Goal: Task Accomplishment & Management: Manage account settings

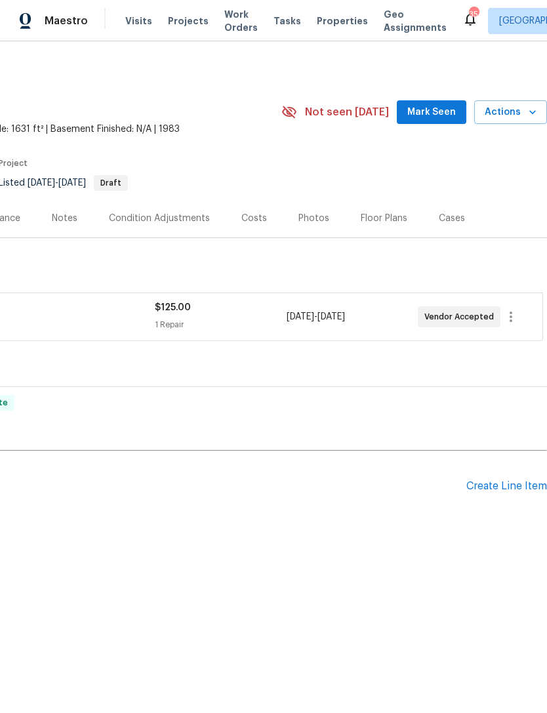
scroll to position [0, 194]
click at [450, 108] on span "Mark Seen" at bounding box center [432, 112] width 49 height 16
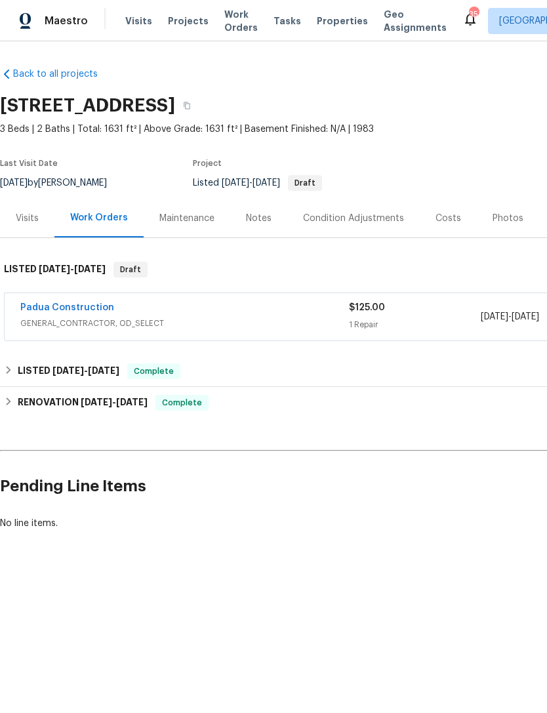
scroll to position [0, 0]
click at [86, 308] on link "Padua Construction" at bounding box center [67, 307] width 94 height 9
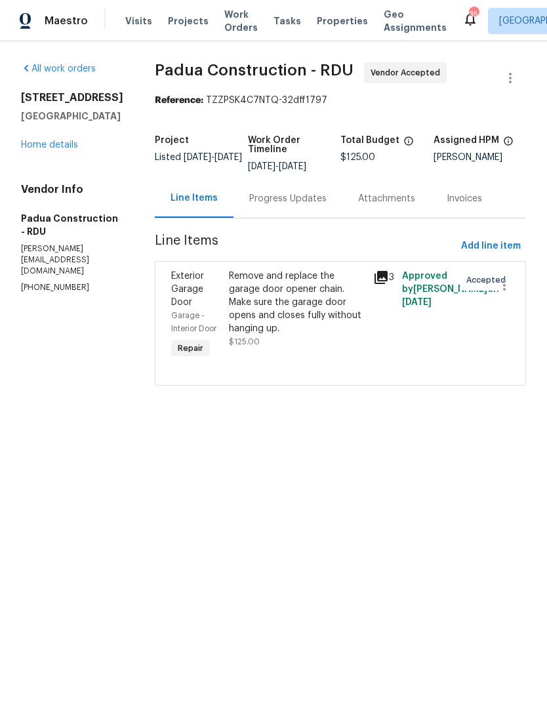
click at [287, 205] on div "Progress Updates" at bounding box center [287, 198] width 77 height 13
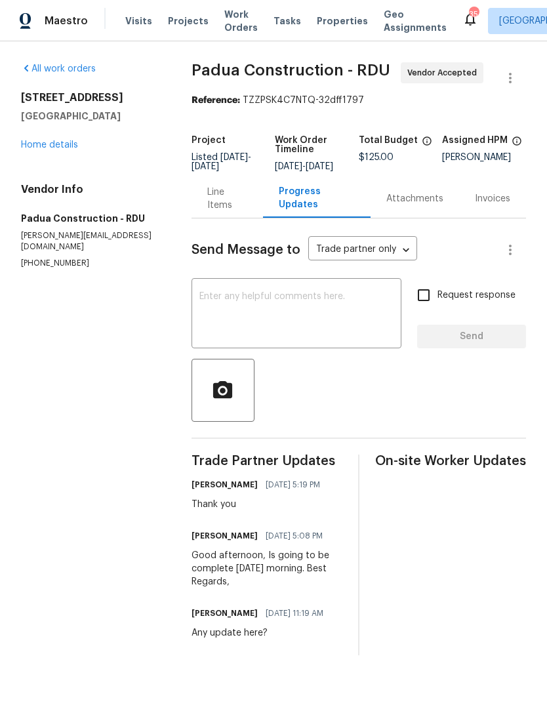
click at [286, 314] on textarea at bounding box center [297, 315] width 194 height 46
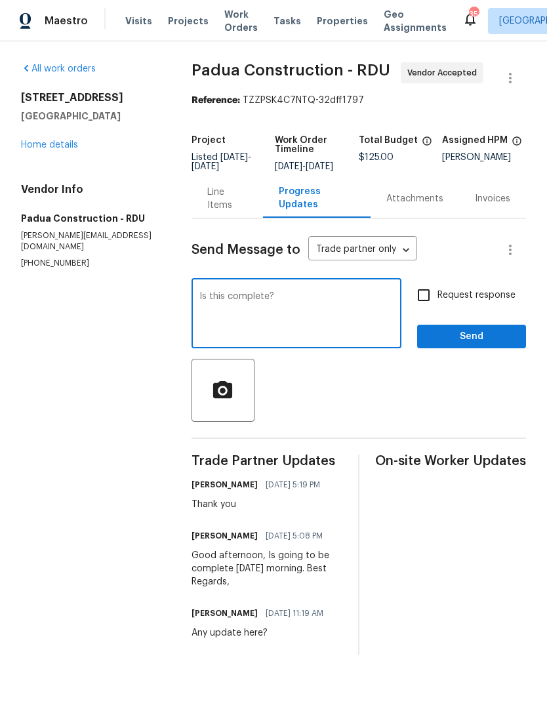
click at [206, 307] on textarea "Is this complete?" at bounding box center [297, 315] width 194 height 46
click at [205, 306] on textarea "Is this complete?" at bounding box center [297, 315] width 194 height 46
type textarea "Is this complete?"
click at [425, 306] on input "Request response" at bounding box center [424, 296] width 28 height 28
checkbox input "true"
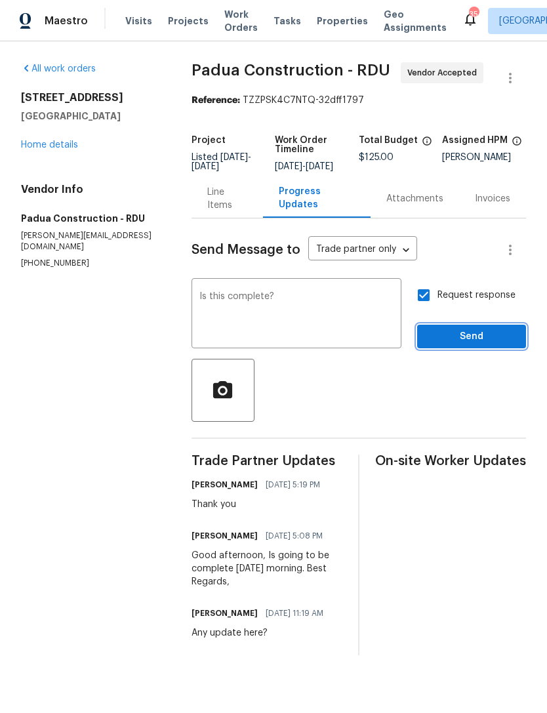
click at [470, 345] on span "Send" at bounding box center [472, 337] width 88 height 16
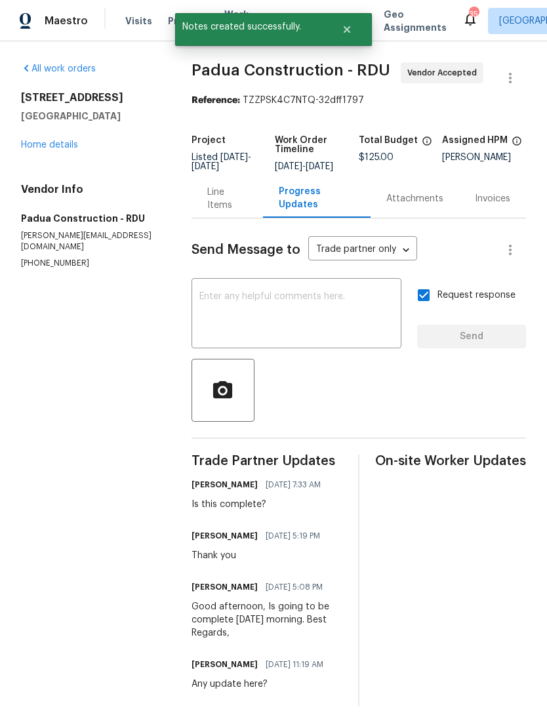
click at [62, 142] on link "Home details" at bounding box center [49, 144] width 57 height 9
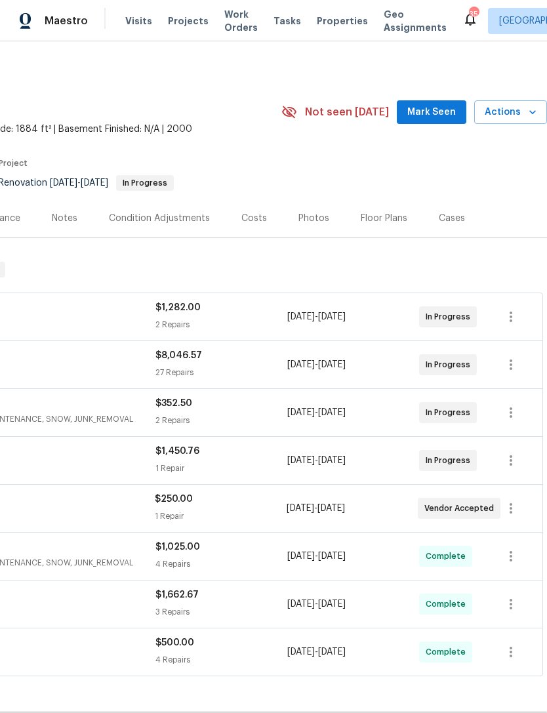
scroll to position [0, 194]
click at [432, 106] on span "Mark Seen" at bounding box center [432, 112] width 49 height 16
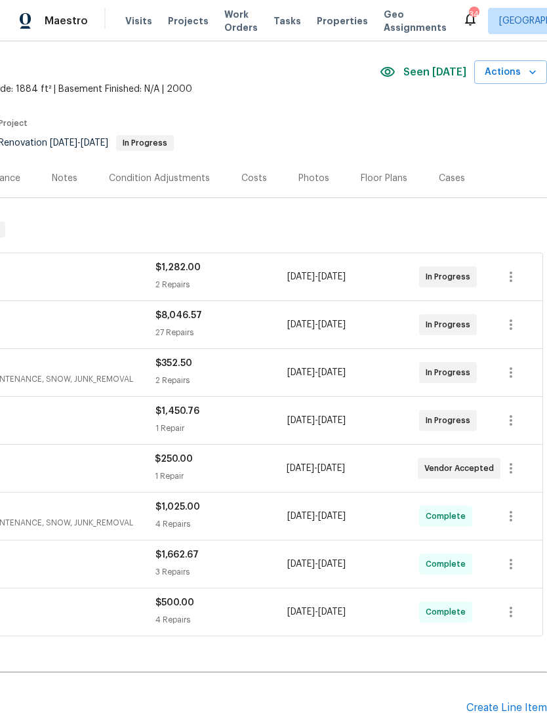
scroll to position [41, 194]
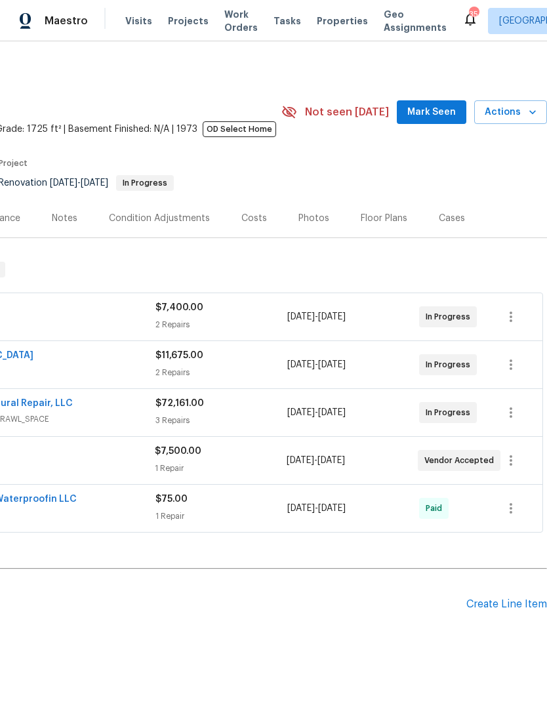
scroll to position [0, 194]
click at [440, 113] on span "Mark Seen" at bounding box center [432, 112] width 49 height 16
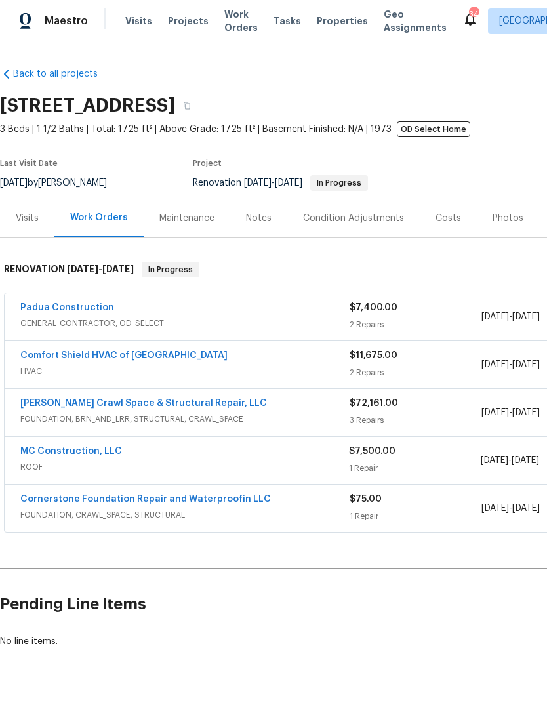
scroll to position [0, 0]
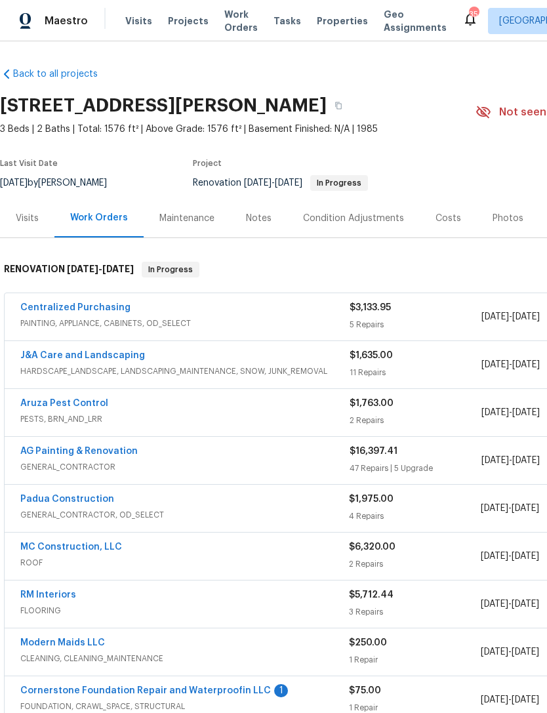
click at [170, 687] on link "Cornerstone Foundation Repair and Waterproofin LLC" at bounding box center [145, 691] width 251 height 9
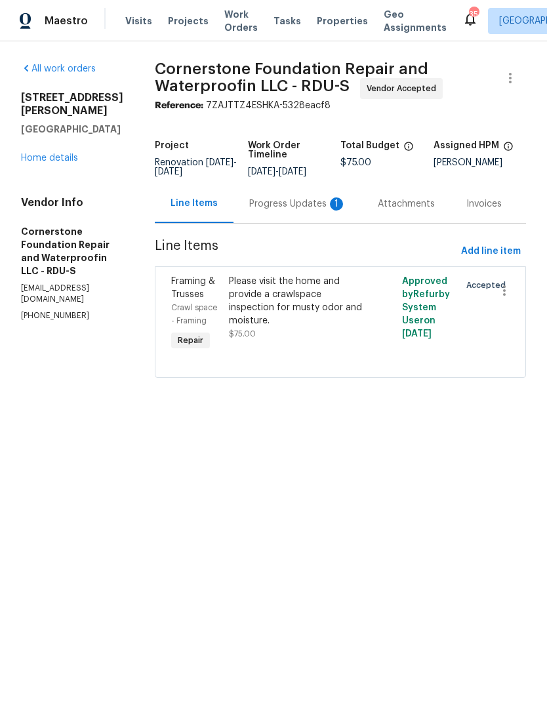
click at [276, 208] on div "Progress Updates 1" at bounding box center [297, 204] width 97 height 13
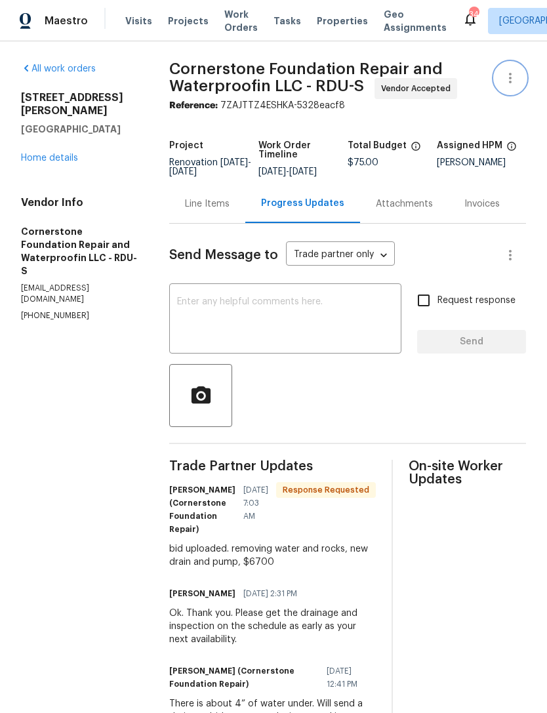
click at [511, 74] on icon "button" at bounding box center [510, 78] width 3 height 11
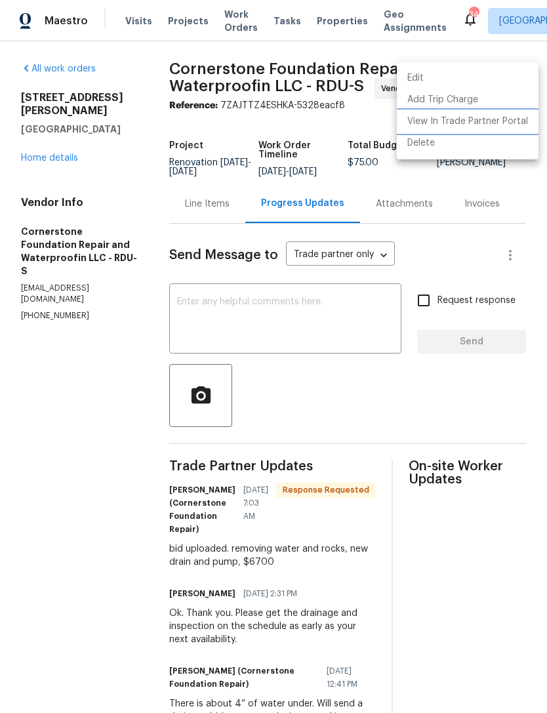
click at [476, 122] on li "View In Trade Partner Portal" at bounding box center [468, 122] width 142 height 22
click at [448, 258] on div at bounding box center [273, 356] width 547 height 713
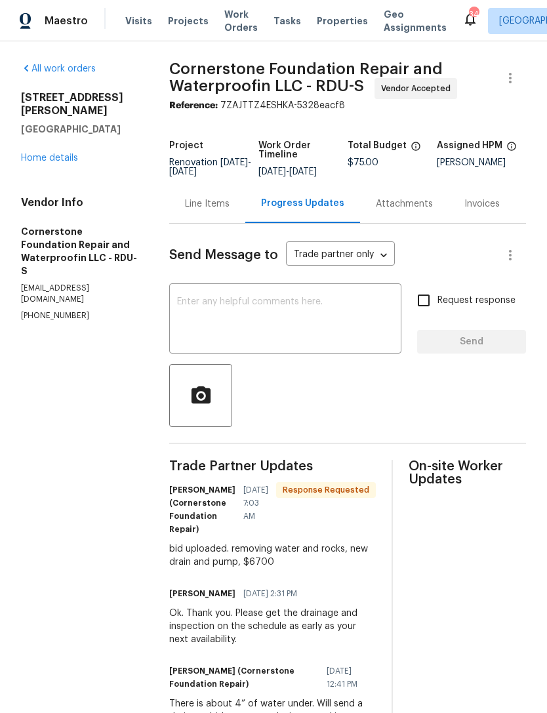
click at [50, 154] on link "Home details" at bounding box center [49, 158] width 57 height 9
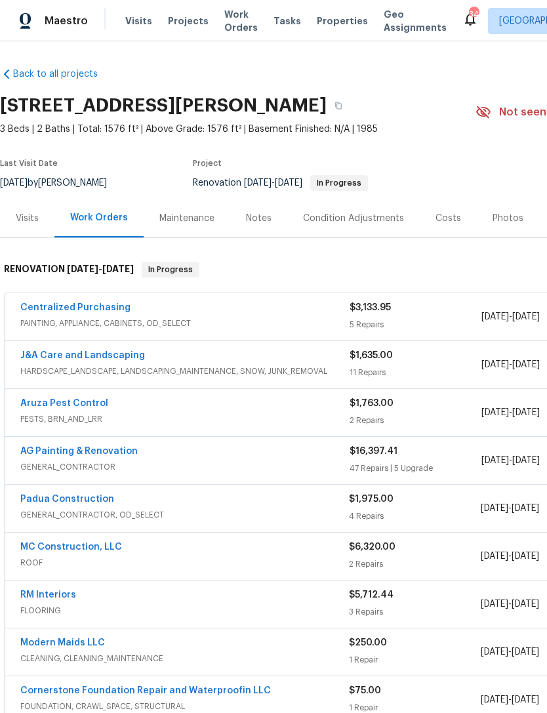
click at [446, 215] on div "Costs" at bounding box center [449, 218] width 26 height 13
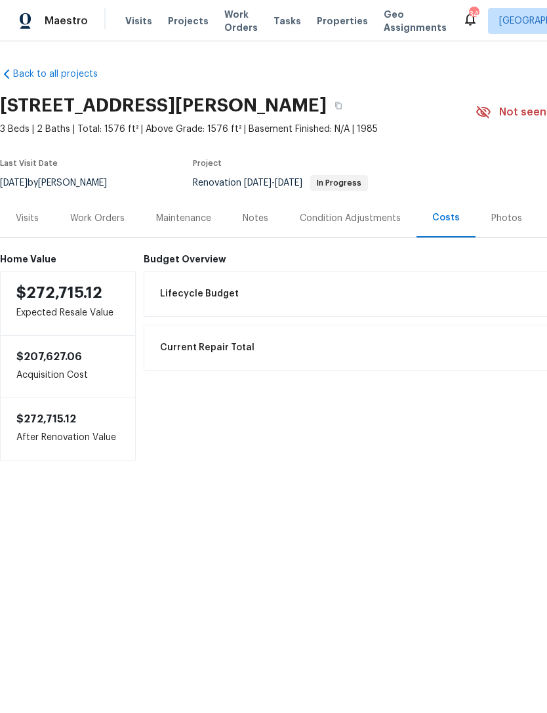
click at [94, 219] on div "Work Orders" at bounding box center [97, 218] width 54 height 13
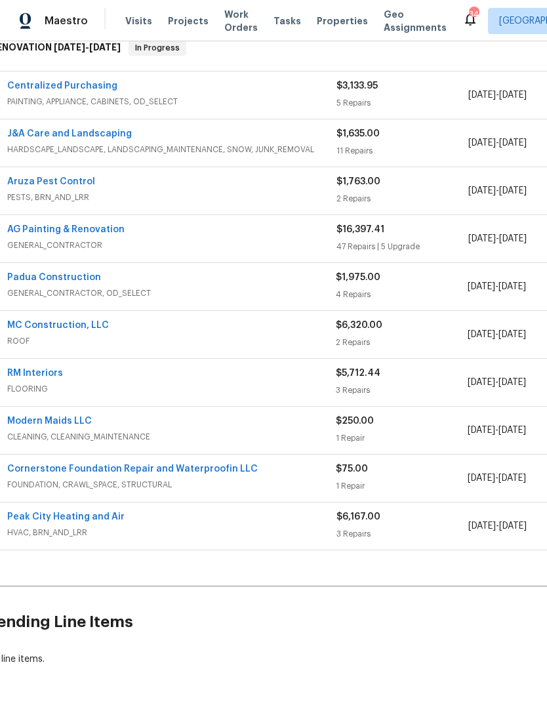
scroll to position [221, 13]
click at [204, 473] on link "Cornerstone Foundation Repair and Waterproofin LLC" at bounding box center [132, 469] width 251 height 9
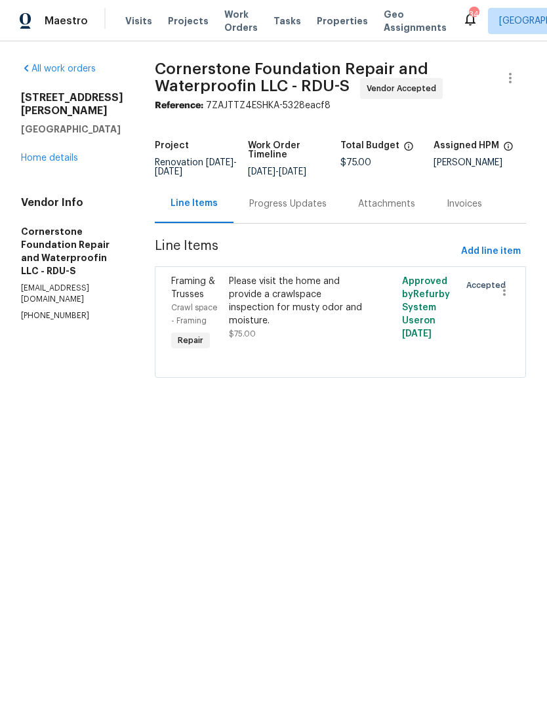
click at [300, 203] on div "Progress Updates" at bounding box center [287, 204] width 77 height 13
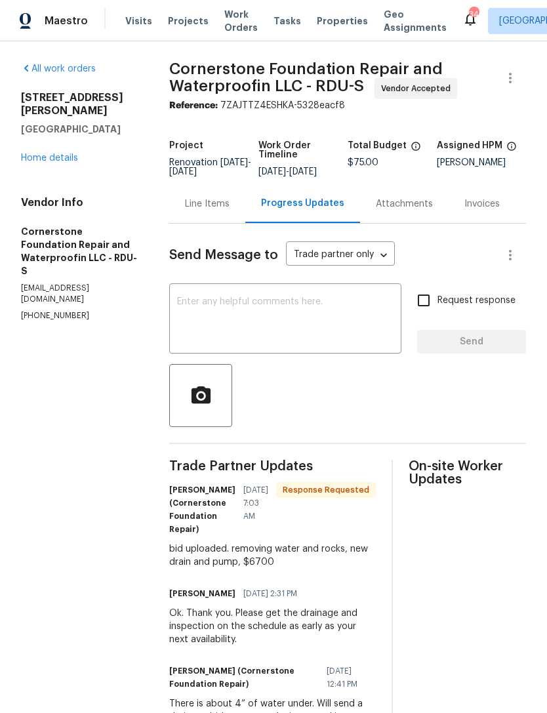
click at [270, 328] on textarea at bounding box center [285, 320] width 217 height 46
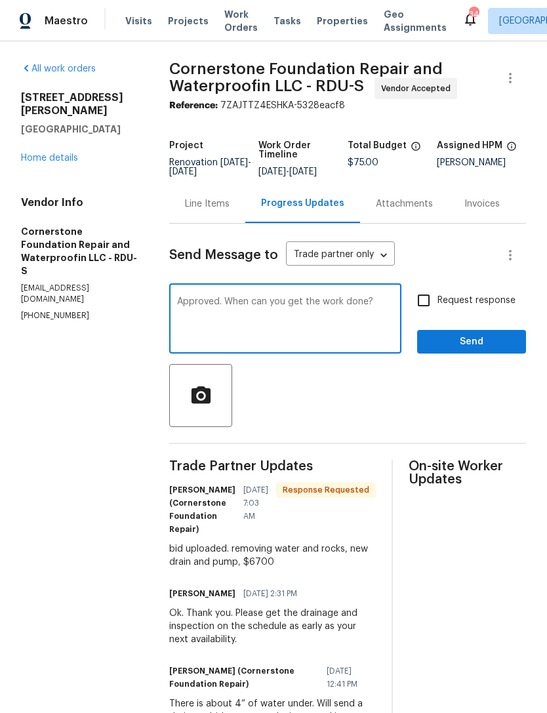
type textarea "Approved. When can you get the work done?"
click at [430, 308] on input "Request response" at bounding box center [424, 301] width 28 height 28
checkbox input "true"
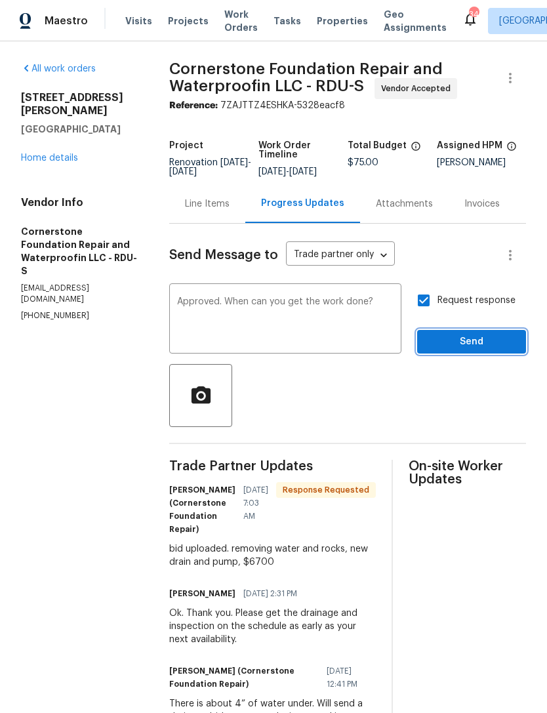
click at [472, 345] on span "Send" at bounding box center [472, 342] width 88 height 16
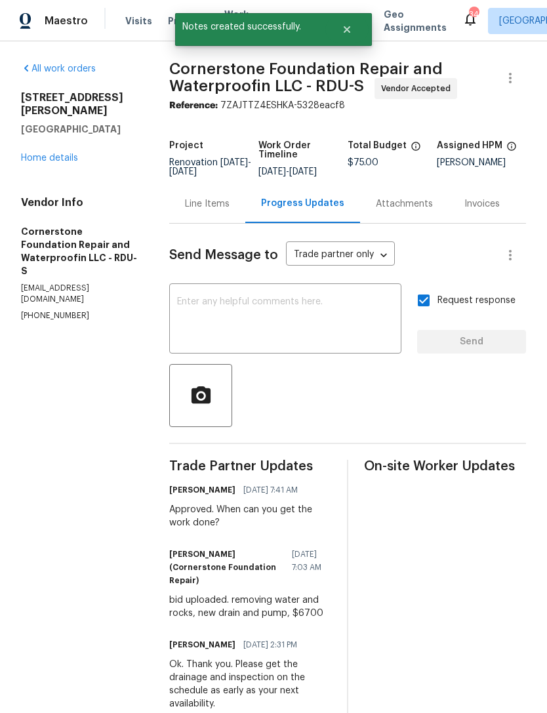
click at [47, 154] on link "Home details" at bounding box center [49, 158] width 57 height 9
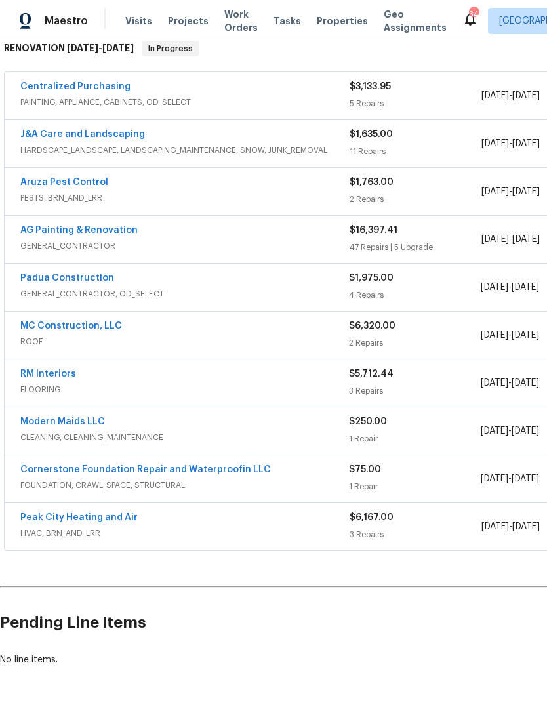
scroll to position [221, 0]
click at [161, 465] on link "Cornerstone Foundation Repair and Waterproofin LLC" at bounding box center [145, 469] width 251 height 9
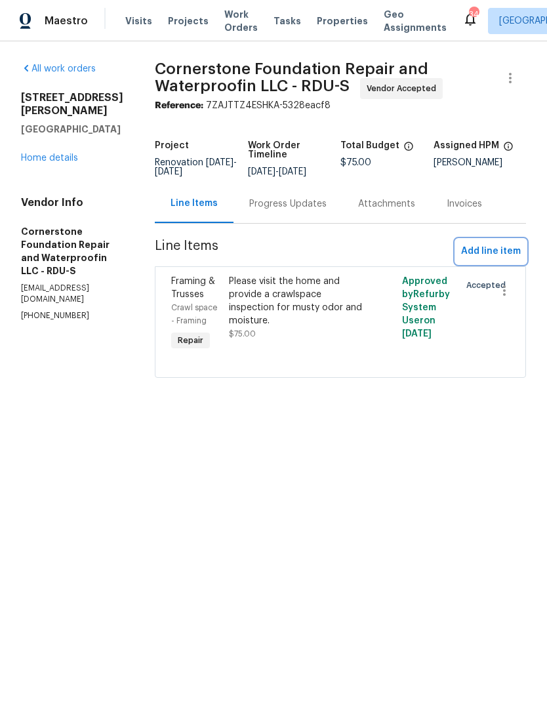
click at [490, 250] on span "Add line item" at bounding box center [491, 251] width 60 height 16
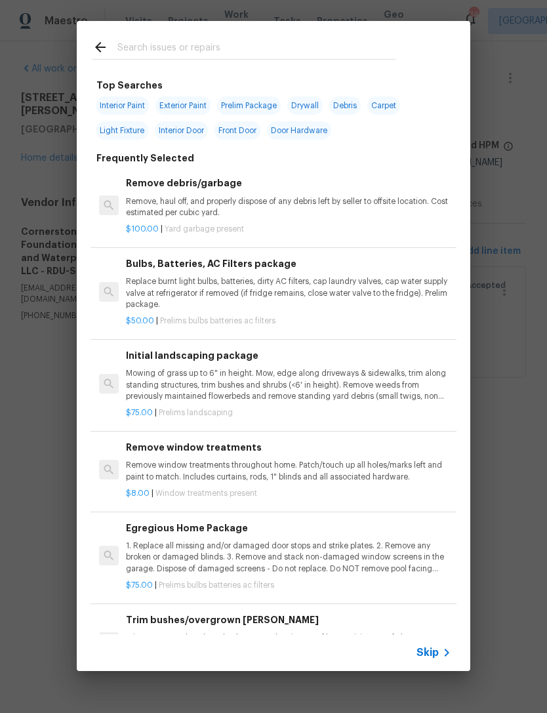
click at [161, 47] on input "text" at bounding box center [256, 49] width 278 height 20
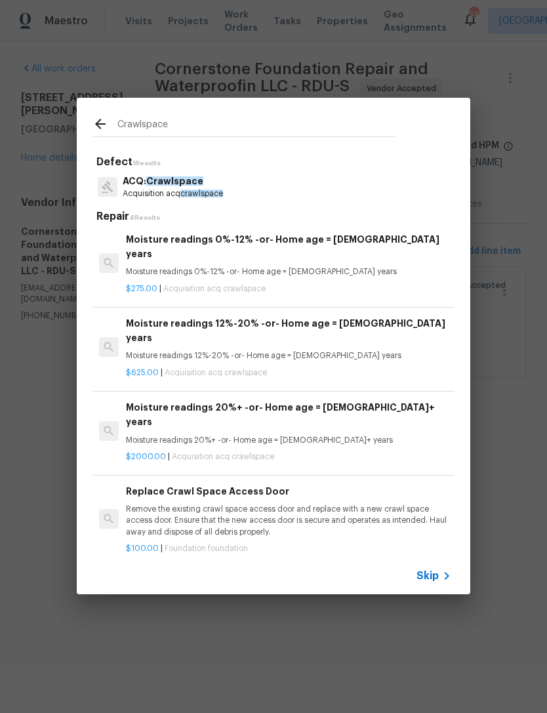
scroll to position [2, 0]
type input "Crawlspace"
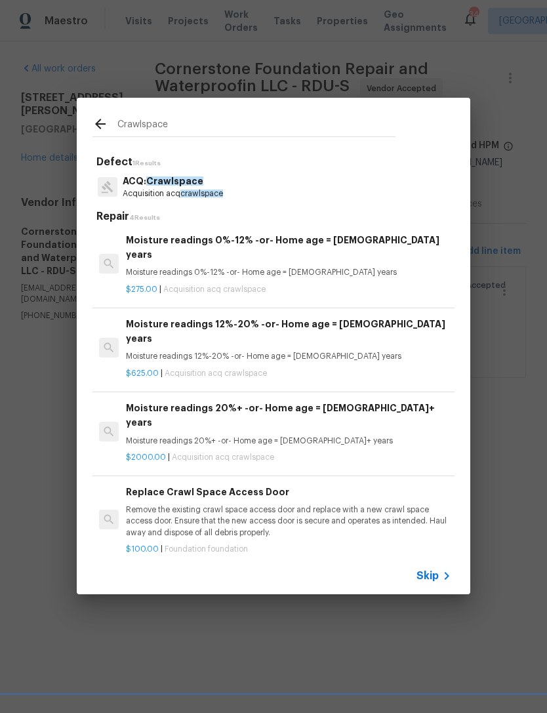
click at [102, 132] on icon at bounding box center [101, 124] width 16 height 16
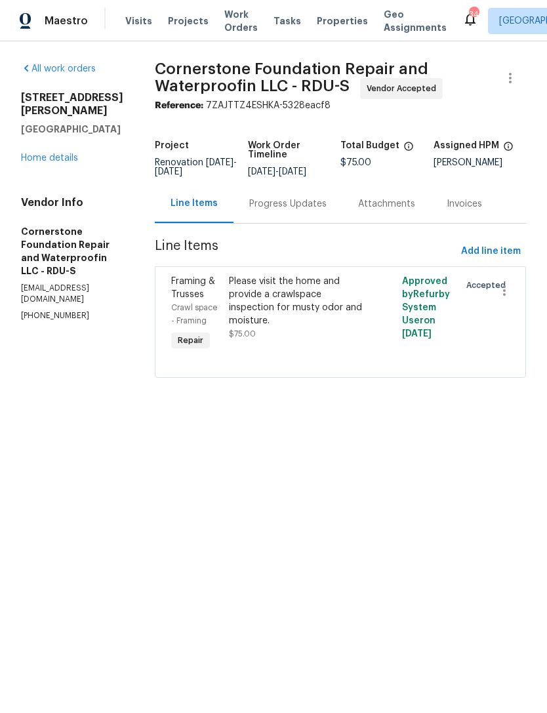
click at [405, 415] on html "Maestro Visits Projects Work Orders Tasks Properties Geo Assignments 34 Raleigh…" at bounding box center [273, 207] width 547 height 415
click at [487, 242] on button "Add line item" at bounding box center [491, 252] width 70 height 24
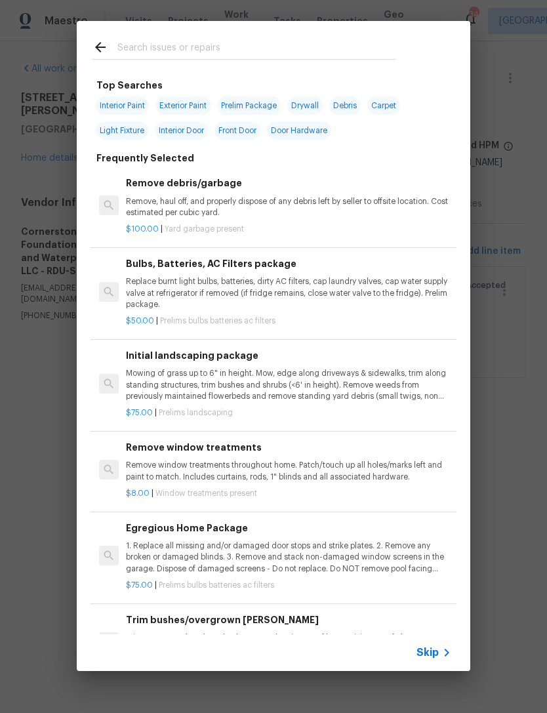
click at [175, 42] on input "text" at bounding box center [256, 49] width 278 height 20
type input "R"
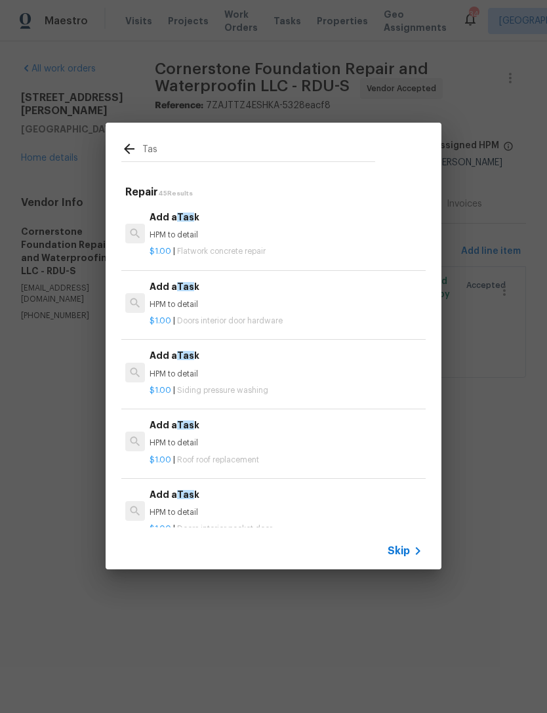
type input "Task"
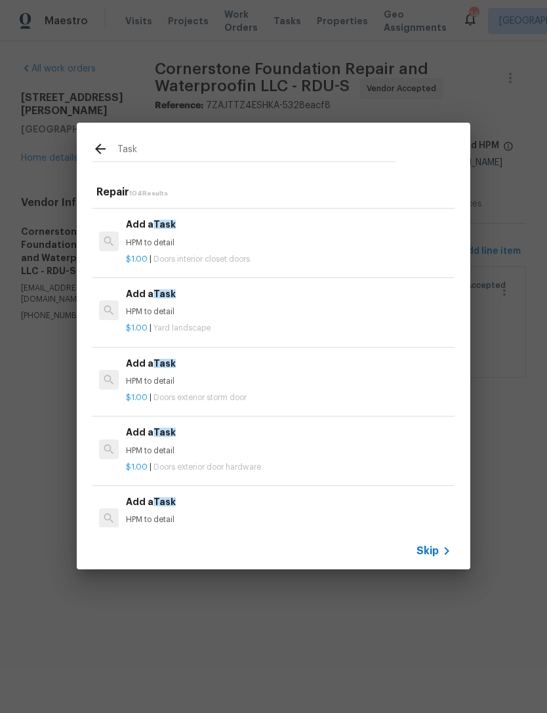
scroll to position [1312, 0]
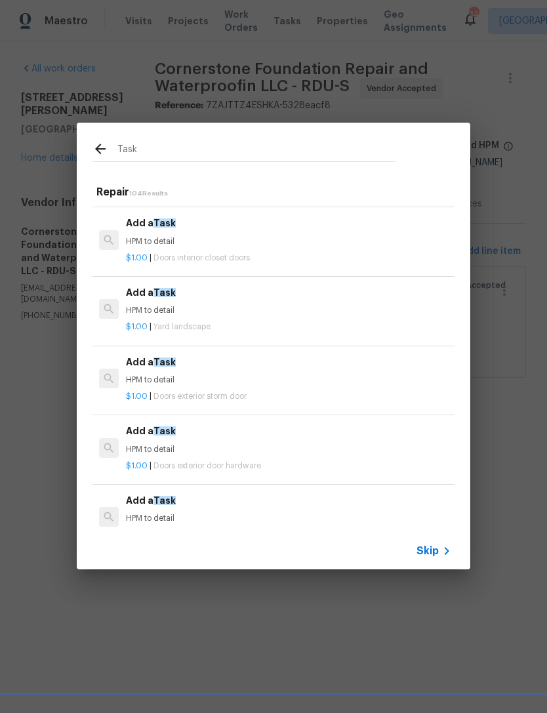
click at [181, 316] on div "$1.00 | Yard landscape" at bounding box center [289, 324] width 326 height 16
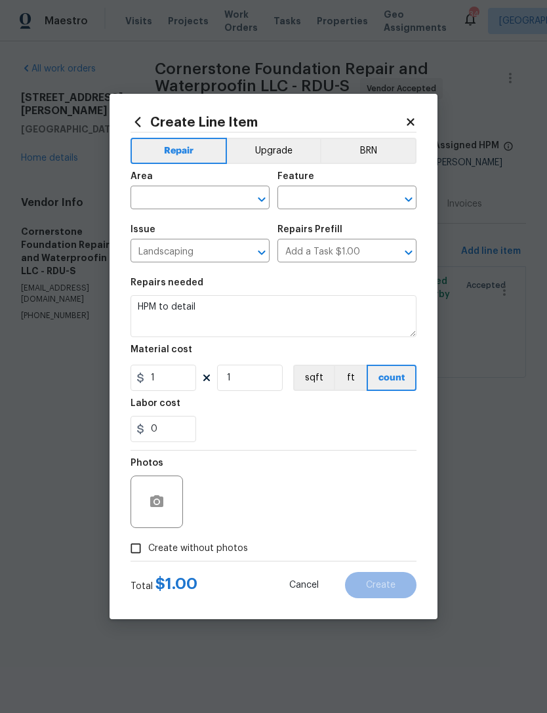
click at [205, 198] on input "text" at bounding box center [182, 199] width 102 height 20
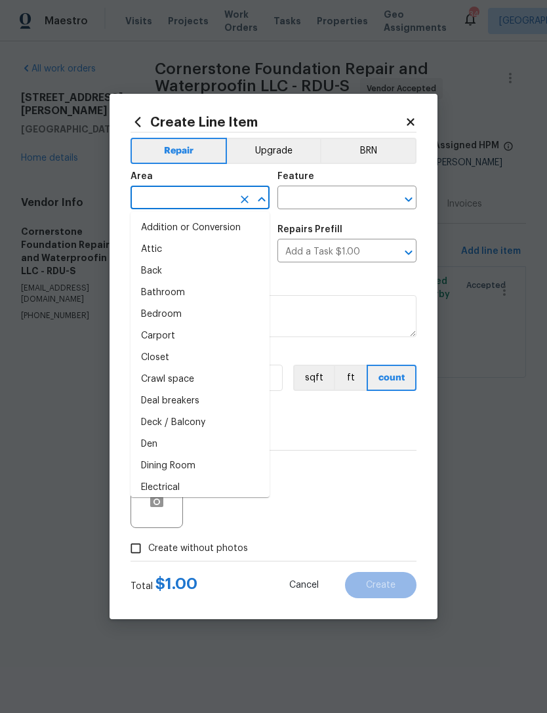
click at [335, 283] on div "Repairs needed" at bounding box center [274, 286] width 286 height 17
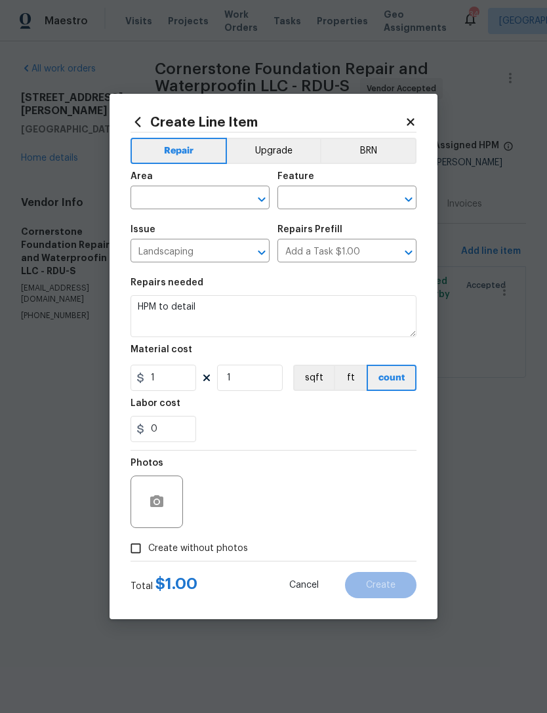
click at [336, 257] on input "Add a Task $1.00" at bounding box center [329, 252] width 102 height 20
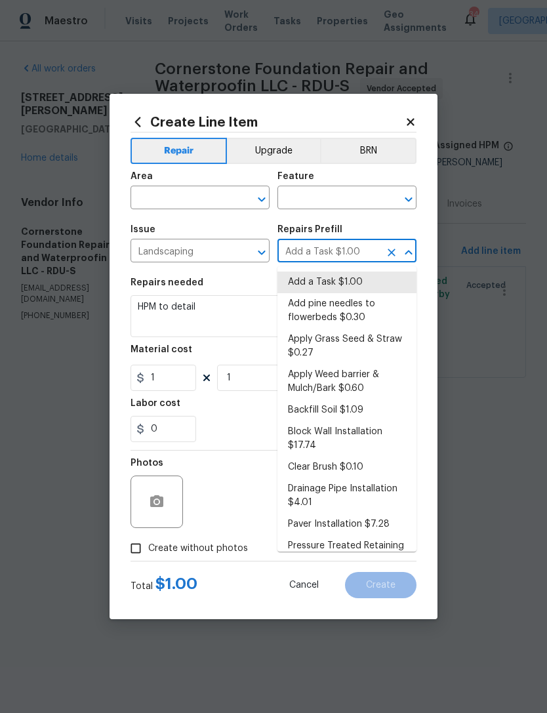
click at [415, 119] on icon at bounding box center [411, 122] width 12 height 12
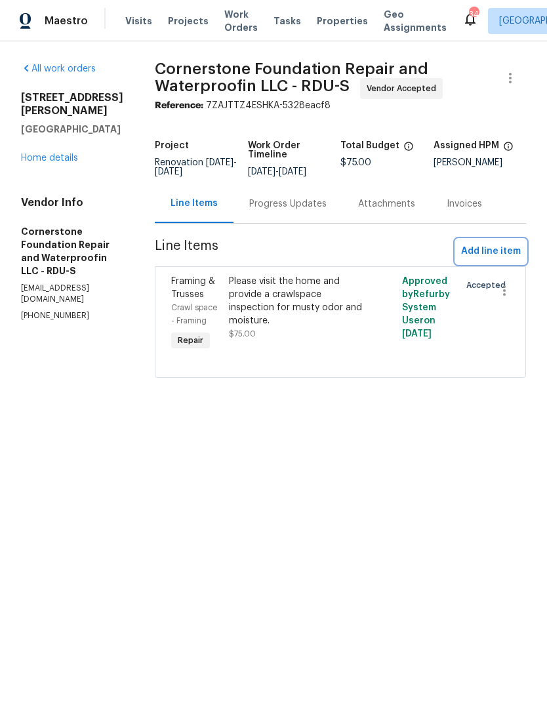
click at [479, 258] on span "Add line item" at bounding box center [491, 251] width 60 height 16
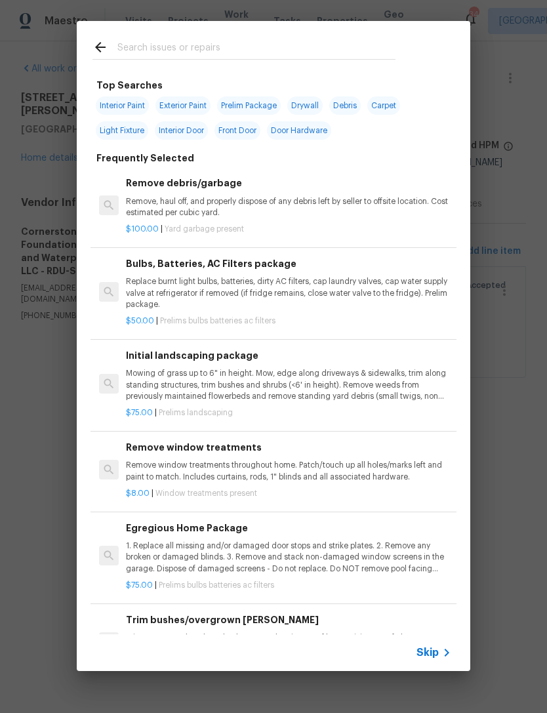
click at [186, 54] on input "text" at bounding box center [256, 49] width 278 height 20
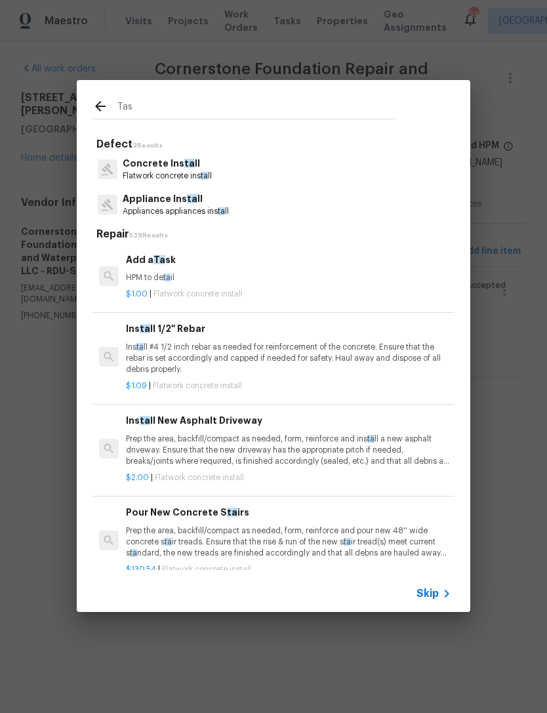
type input "Task"
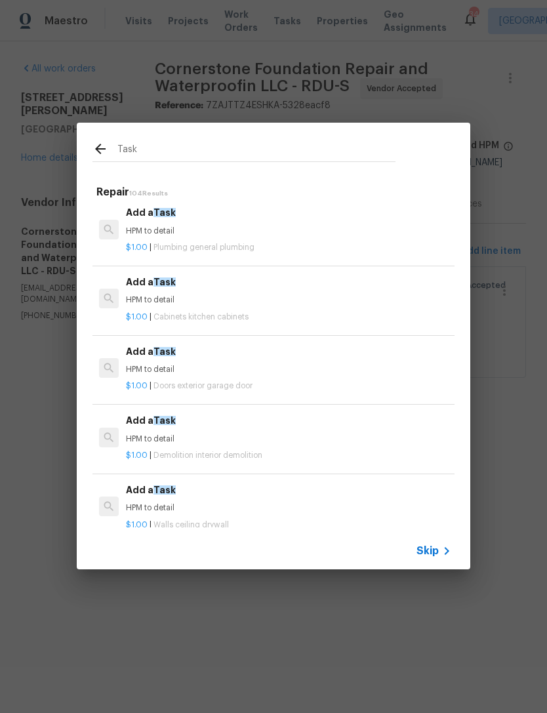
scroll to position [2017, 0]
click at [194, 433] on p "HPM to detail" at bounding box center [289, 438] width 326 height 11
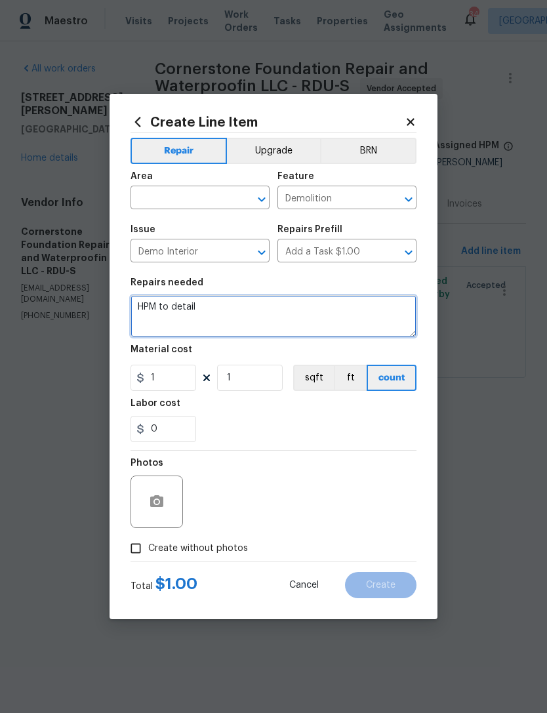
click at [146, 305] on textarea "HPM to detail" at bounding box center [274, 316] width 286 height 42
click at [158, 306] on textarea "HPM to detail" at bounding box center [274, 316] width 286 height 42
click at [219, 311] on textarea "Crawlspace repairs to remove standing" at bounding box center [274, 316] width 286 height 42
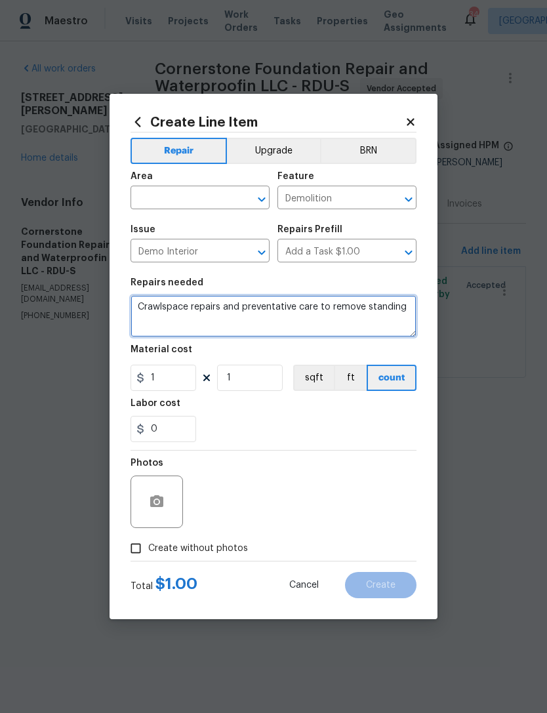
click at [408, 305] on textarea "Crawlspace repairs and preventative care to remove standing" at bounding box center [274, 316] width 286 height 42
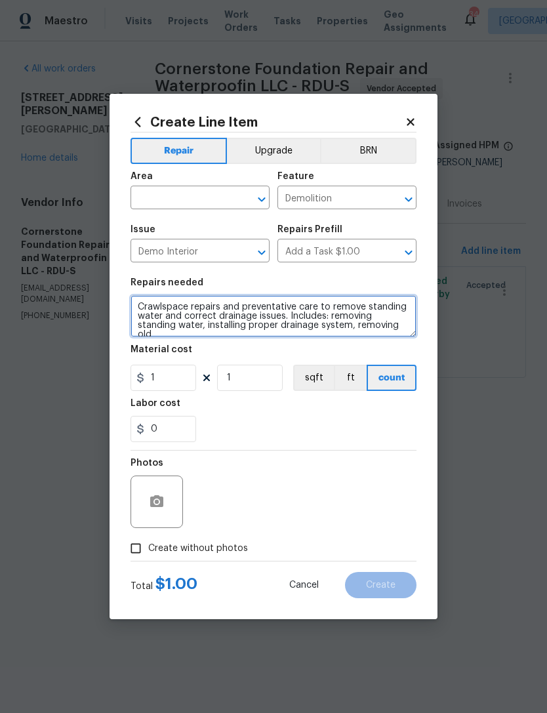
scroll to position [3, 0]
click at [221, 337] on textarea "Crawlspace repairs and preventative care to remove standing water and correct d…" at bounding box center [274, 316] width 286 height 42
click at [211, 330] on textarea "Crawlspace repairs and preventative care to remove standing water and correct d…" at bounding box center [274, 316] width 286 height 42
click at [343, 335] on textarea "Crawlspace repairs and preventative care to remove standing water and correct d…" at bounding box center [274, 316] width 286 height 42
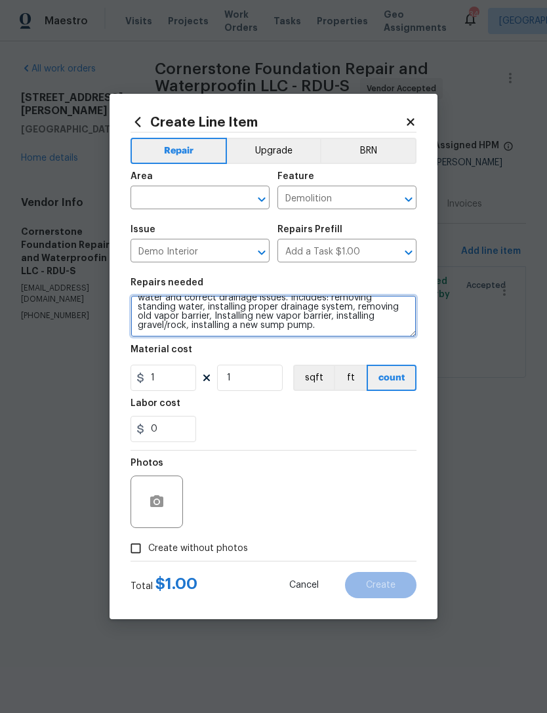
type textarea "Crawlspace repairs and preventative care to remove standing water and correct d…"
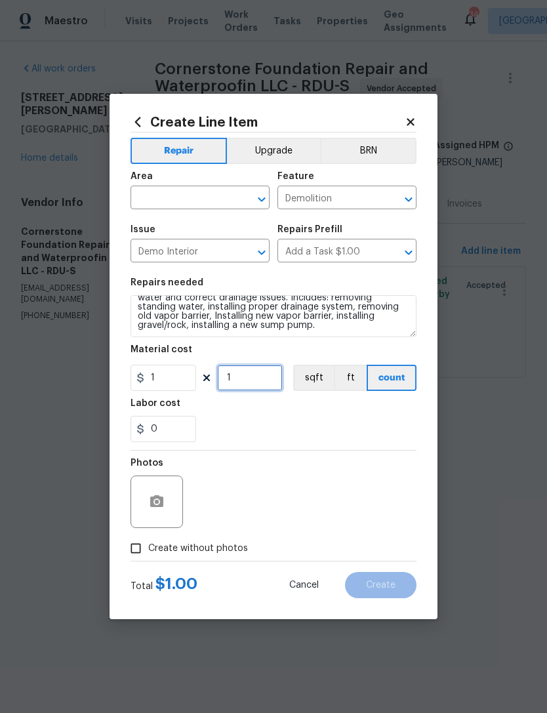
click at [258, 381] on input "1" at bounding box center [250, 378] width 66 height 26
type input "6700"
click at [288, 433] on div "0" at bounding box center [274, 429] width 286 height 26
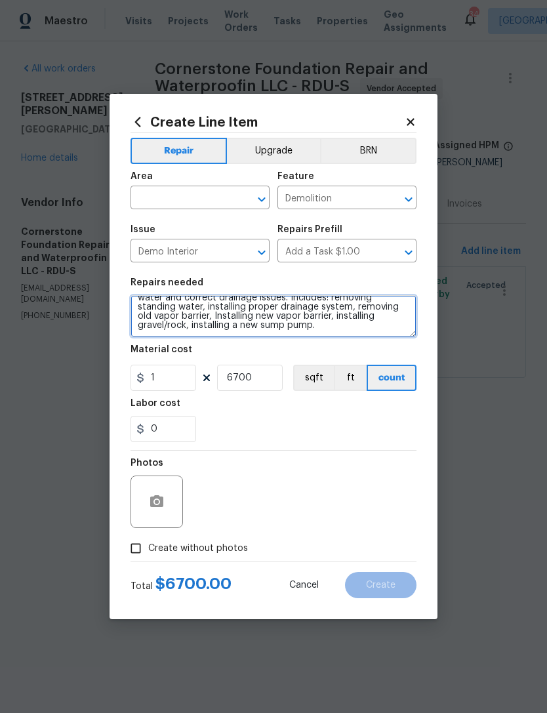
click at [340, 326] on textarea "Crawlspace repairs and preventative care to remove standing water and correct d…" at bounding box center [274, 316] width 286 height 42
type textarea "Crawlspace repairs and preventative care to remove standing water and correct d…"
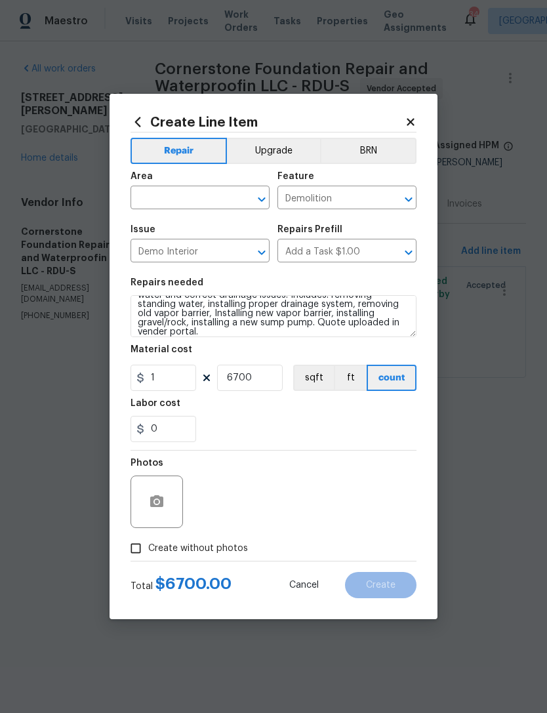
click at [280, 433] on div "0" at bounding box center [274, 429] width 286 height 26
click at [196, 198] on input "text" at bounding box center [182, 199] width 102 height 20
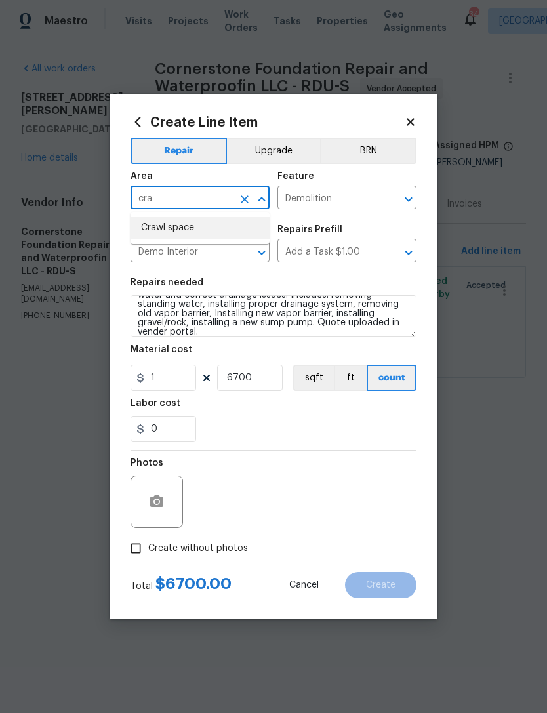
click at [180, 228] on li "Crawl space" at bounding box center [200, 228] width 139 height 22
type input "Crawl space"
click at [184, 549] on span "Create without photos" at bounding box center [198, 549] width 100 height 14
click at [148, 549] on input "Create without photos" at bounding box center [135, 548] width 25 height 25
checkbox input "true"
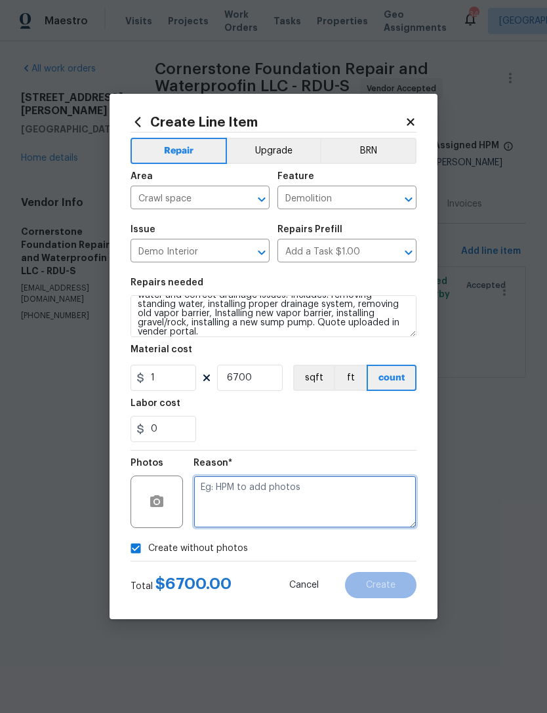
click at [283, 501] on textarea at bounding box center [305, 502] width 223 height 53
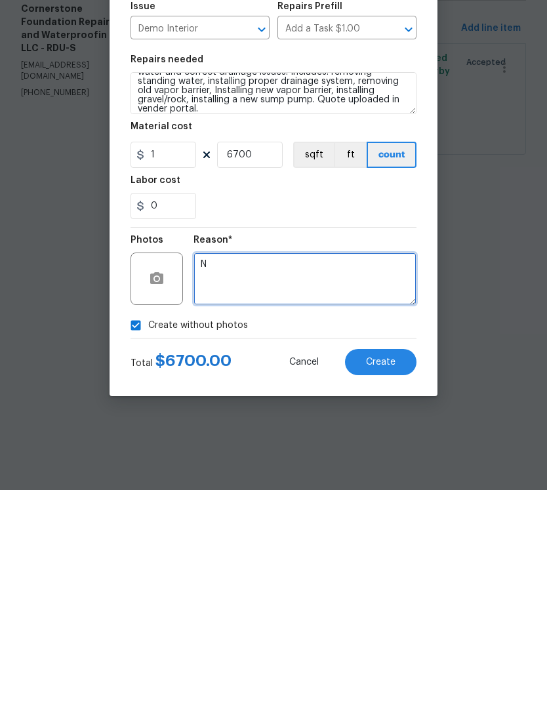
type textarea "N"
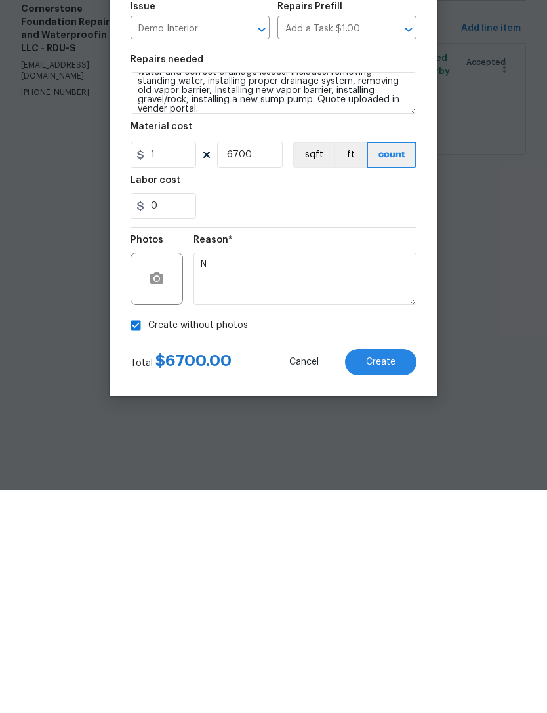
click at [387, 581] on span "Create" at bounding box center [381, 586] width 30 height 10
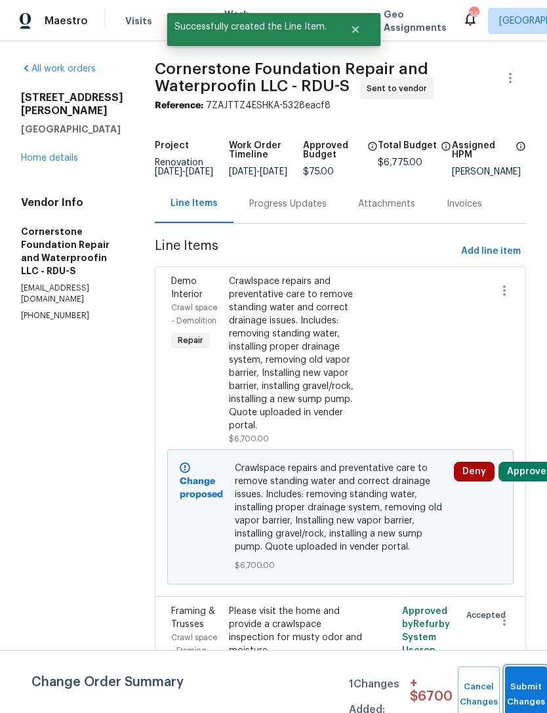
click at [529, 682] on button "Submit Changes" at bounding box center [526, 695] width 42 height 56
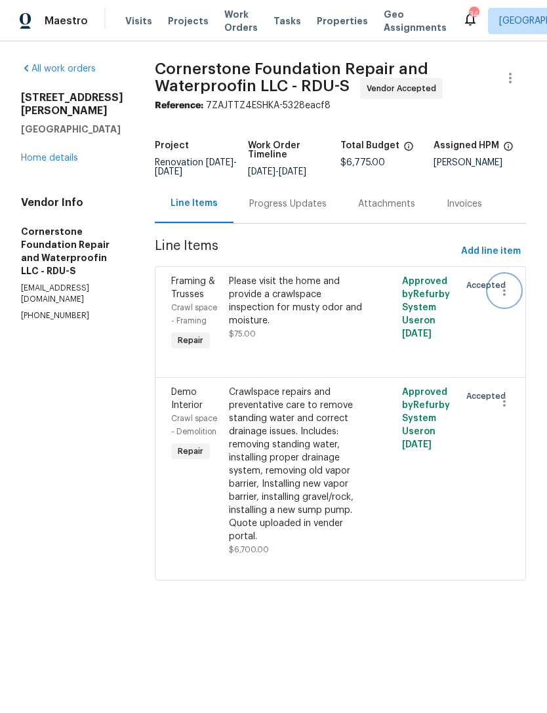
click at [499, 293] on icon "button" at bounding box center [505, 291] width 16 height 16
click at [509, 291] on li "Cancel" at bounding box center [510, 291] width 51 height 22
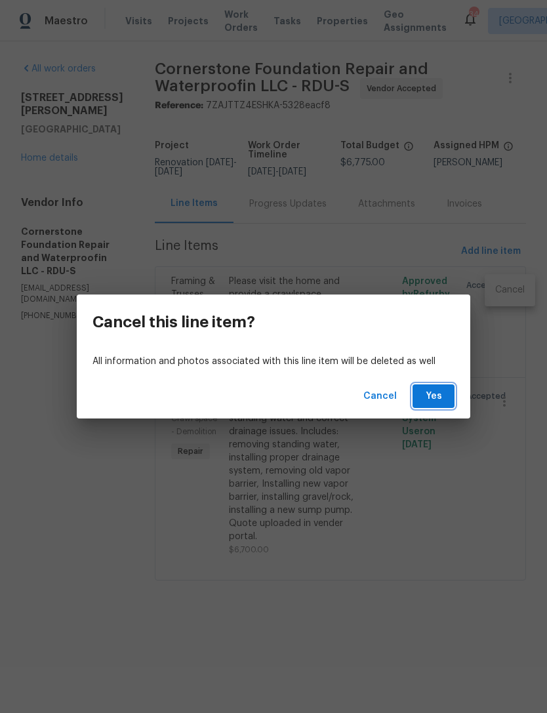
click at [436, 395] on span "Yes" at bounding box center [433, 397] width 21 height 16
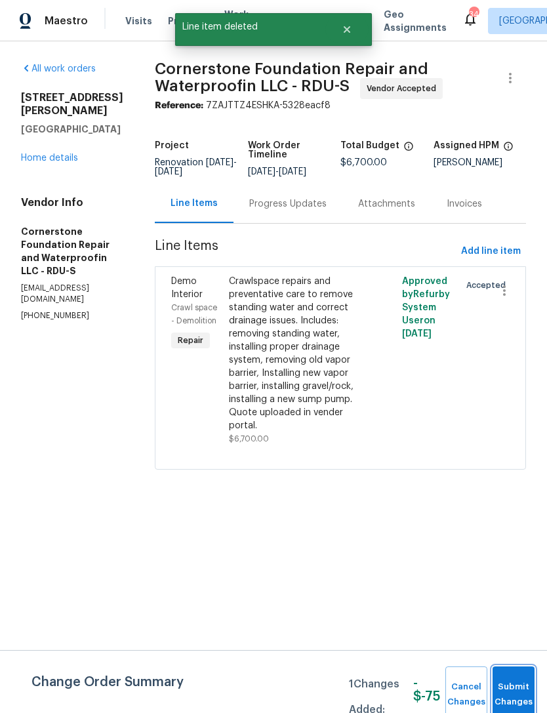
click at [511, 694] on span "Submit Changes" at bounding box center [513, 695] width 29 height 30
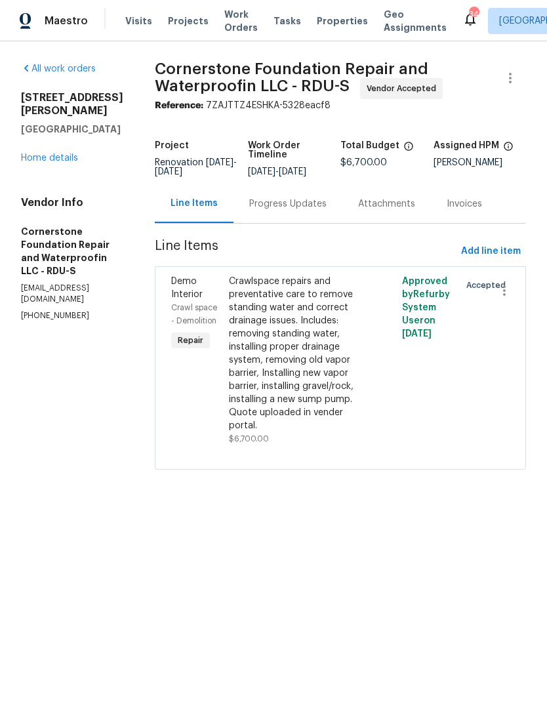
click at [51, 163] on link "Home details" at bounding box center [49, 158] width 57 height 9
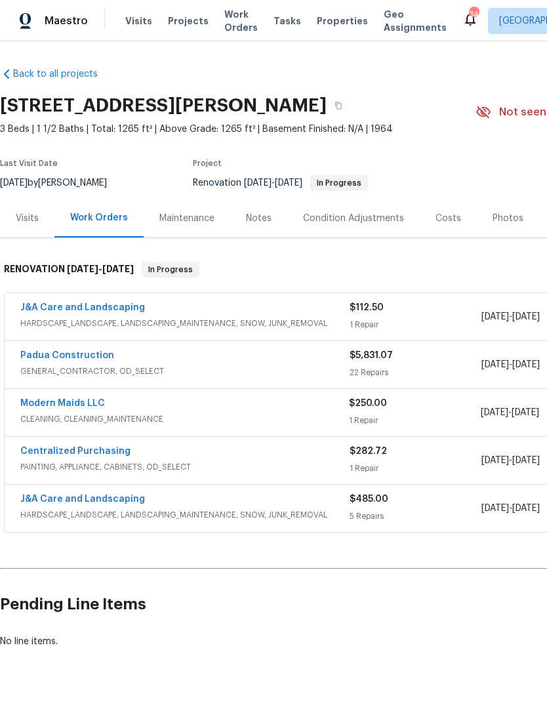
click at [104, 303] on link "J&A Care and Landscaping" at bounding box center [82, 307] width 125 height 9
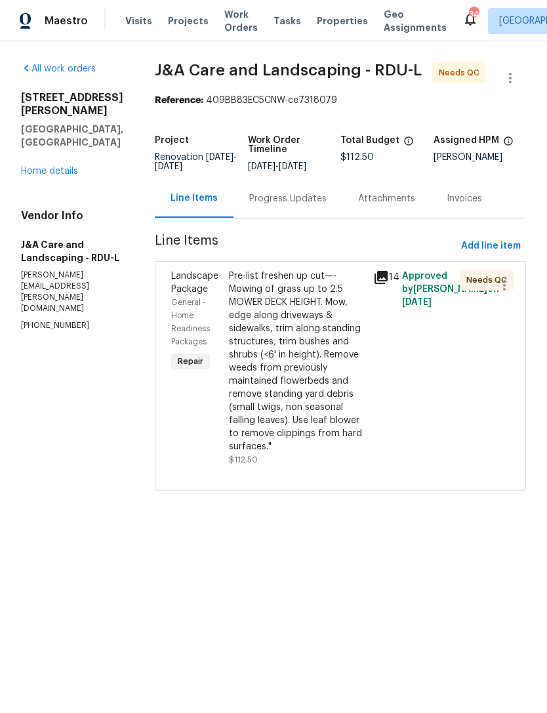
click at [307, 363] on div "Pre-list freshen up cut—- Mowing of grass up to 2.5 MOWER DECK HEIGHT. Mow, edg…" at bounding box center [297, 362] width 137 height 184
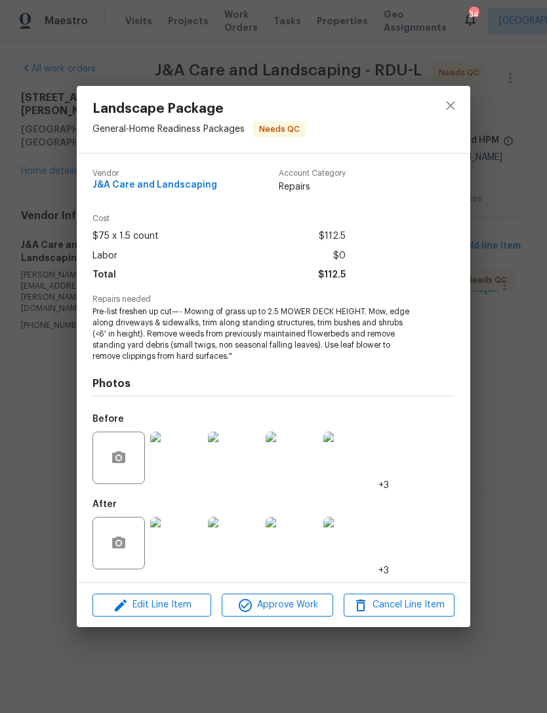
click at [179, 550] on img at bounding box center [176, 543] width 53 height 53
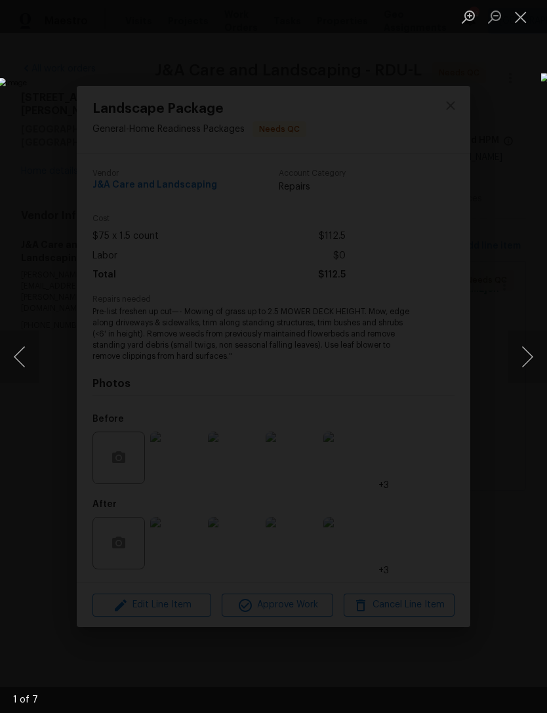
click at [534, 348] on button "Next image" at bounding box center [527, 357] width 39 height 53
click at [534, 356] on button "Next image" at bounding box center [527, 357] width 39 height 53
click at [527, 358] on button "Next image" at bounding box center [527, 357] width 39 height 53
click at [524, 18] on button "Close lightbox" at bounding box center [521, 16] width 26 height 23
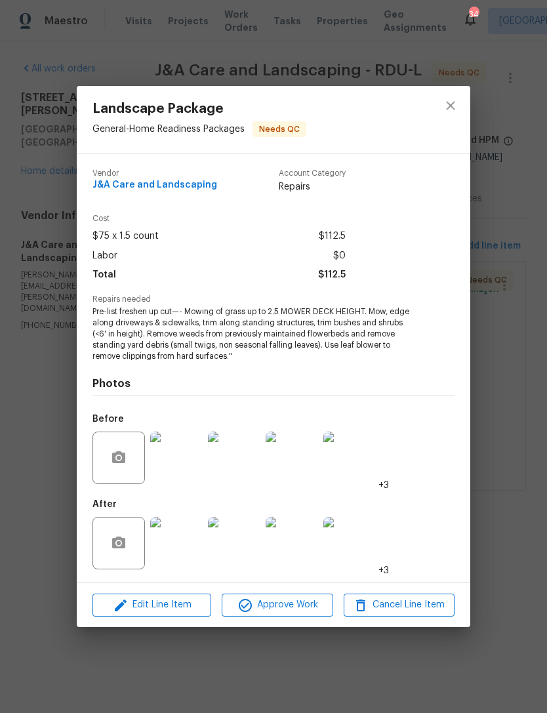
click at [240, 555] on img at bounding box center [234, 543] width 53 height 53
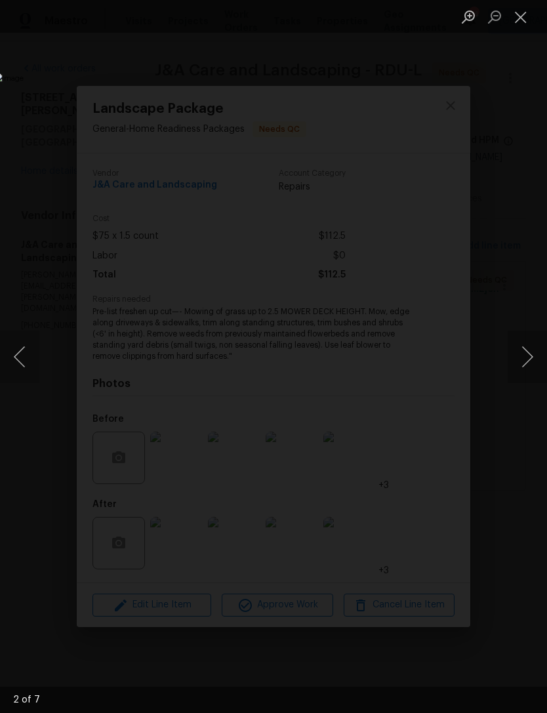
click at [541, 350] on button "Next image" at bounding box center [527, 357] width 39 height 53
click at [527, 354] on button "Next image" at bounding box center [527, 357] width 39 height 53
click at [32, 357] on button "Previous image" at bounding box center [19, 357] width 39 height 53
click at [531, 349] on button "Next image" at bounding box center [527, 357] width 39 height 53
click at [539, 356] on button "Next image" at bounding box center [527, 357] width 39 height 53
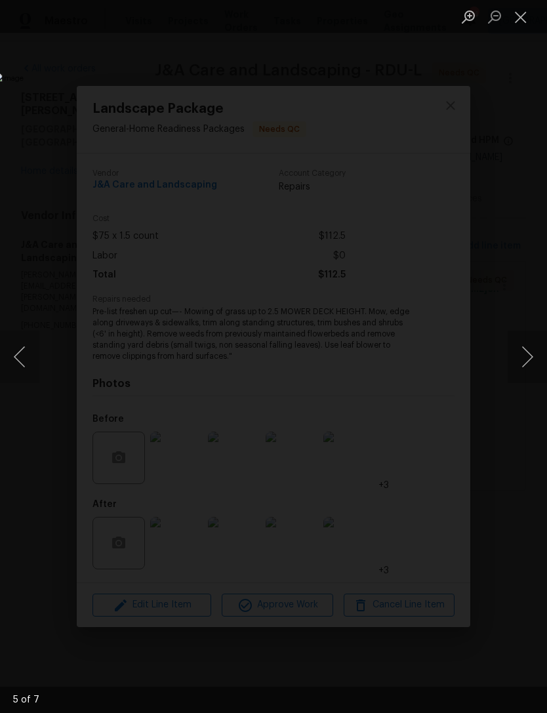
click at [535, 354] on button "Next image" at bounding box center [527, 357] width 39 height 53
click at [533, 354] on button "Next image" at bounding box center [527, 357] width 39 height 53
click at [534, 354] on button "Next image" at bounding box center [527, 357] width 39 height 53
click at [529, 340] on button "Next image" at bounding box center [527, 357] width 39 height 53
click at [532, 338] on button "Next image" at bounding box center [527, 357] width 39 height 53
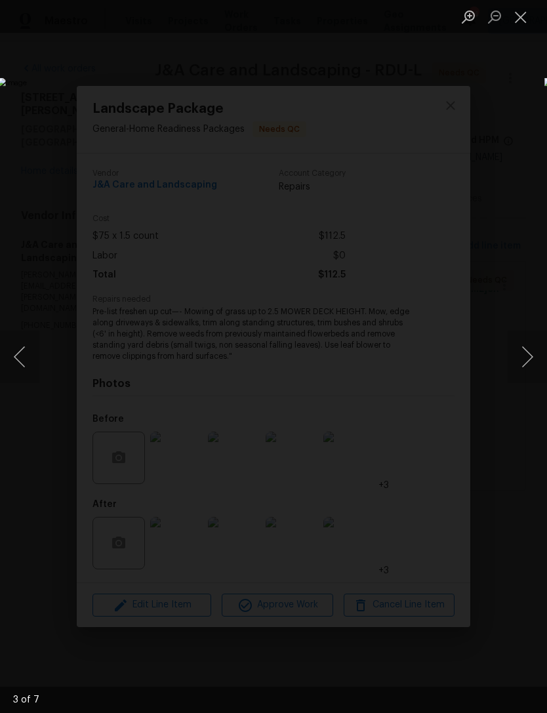
click at [532, 340] on button "Next image" at bounding box center [527, 357] width 39 height 53
click at [530, 337] on button "Next image" at bounding box center [527, 357] width 39 height 53
click at [520, 18] on button "Close lightbox" at bounding box center [521, 16] width 26 height 23
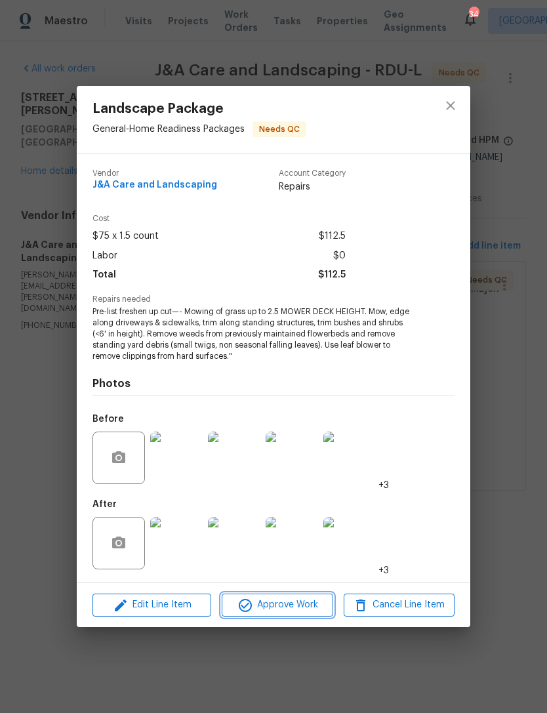
click at [297, 606] on span "Approve Work" at bounding box center [277, 605] width 103 height 16
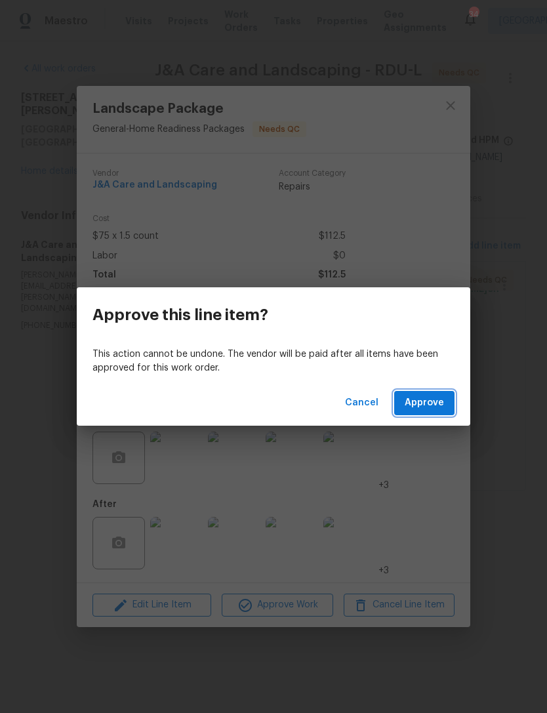
click at [425, 404] on span "Approve" at bounding box center [424, 403] width 39 height 16
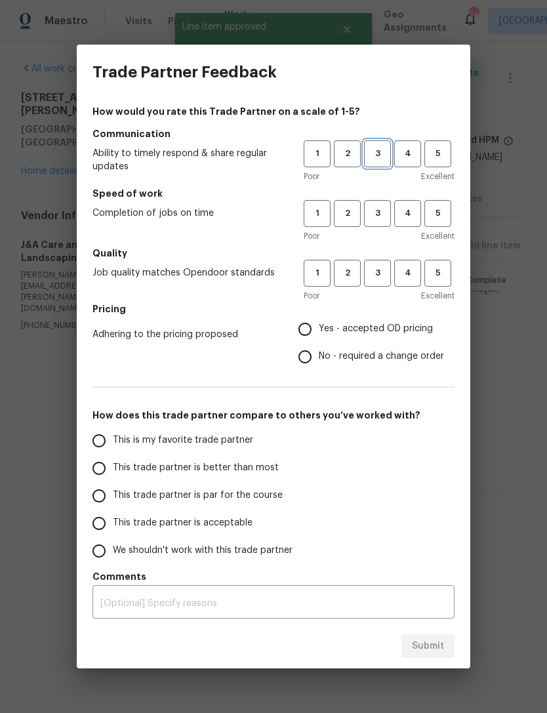
click at [373, 154] on span "3" at bounding box center [378, 153] width 24 height 15
click at [381, 203] on button "3" at bounding box center [377, 213] width 27 height 27
click at [383, 266] on span "3" at bounding box center [378, 273] width 24 height 15
click at [350, 326] on span "Yes - accepted OD pricing" at bounding box center [376, 329] width 114 height 14
click at [319, 326] on input "Yes - accepted OD pricing" at bounding box center [305, 330] width 28 height 28
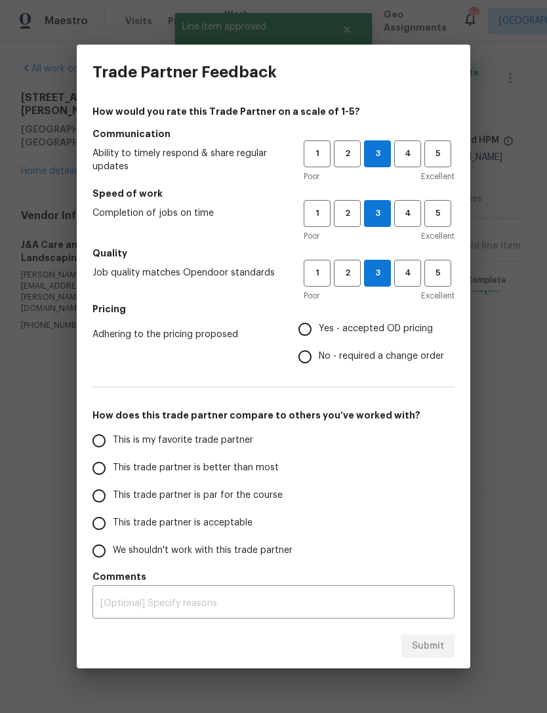
radio input "true"
click at [215, 525] on span "This trade partner is acceptable" at bounding box center [183, 524] width 140 height 14
click at [113, 525] on input "This trade partner is acceptable" at bounding box center [99, 524] width 28 height 28
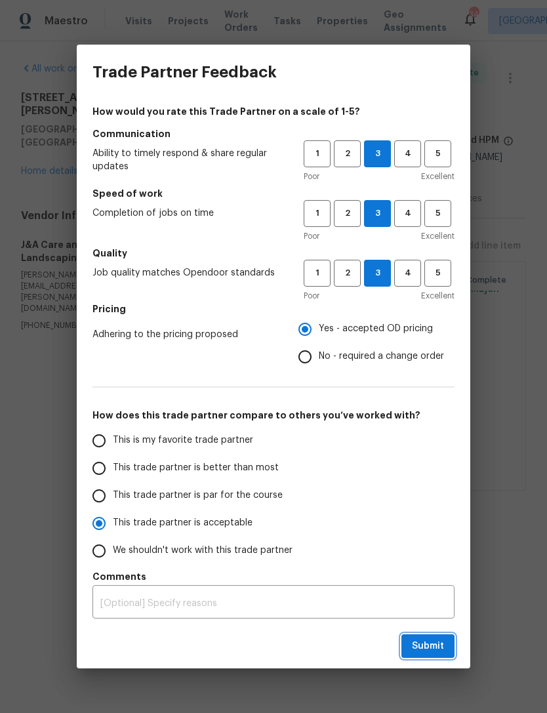
click at [431, 646] on span "Submit" at bounding box center [428, 647] width 32 height 16
radio input "true"
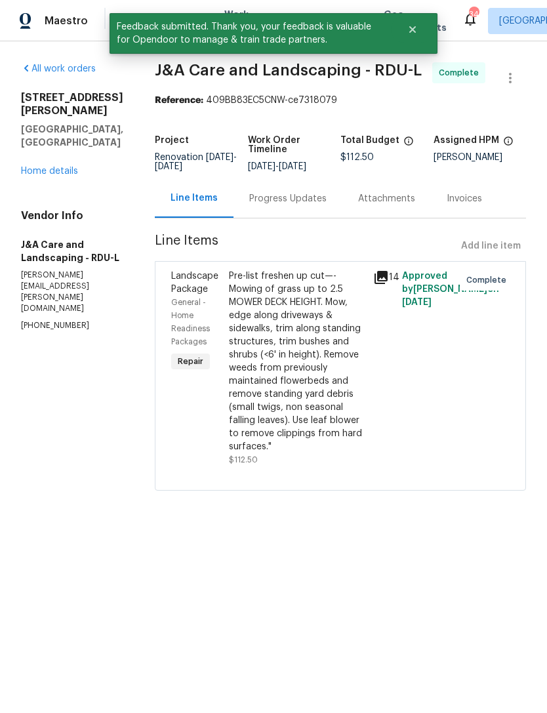
click at [62, 167] on link "Home details" at bounding box center [49, 171] width 57 height 9
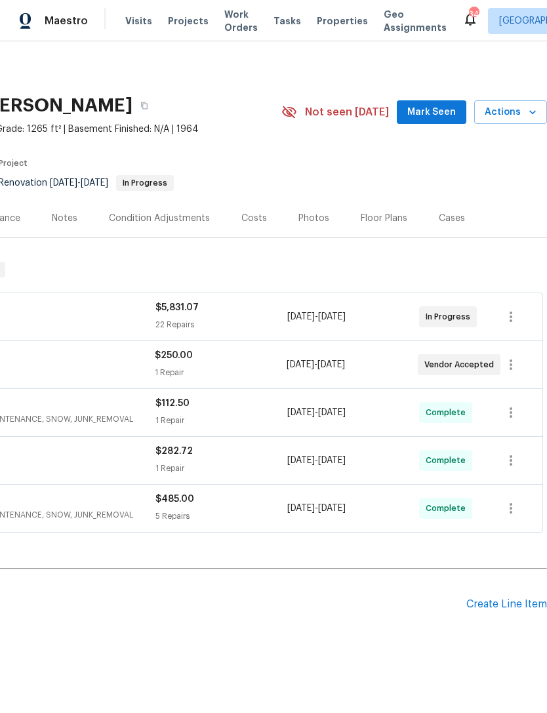
scroll to position [0, 194]
click at [442, 111] on span "Mark Seen" at bounding box center [432, 112] width 49 height 16
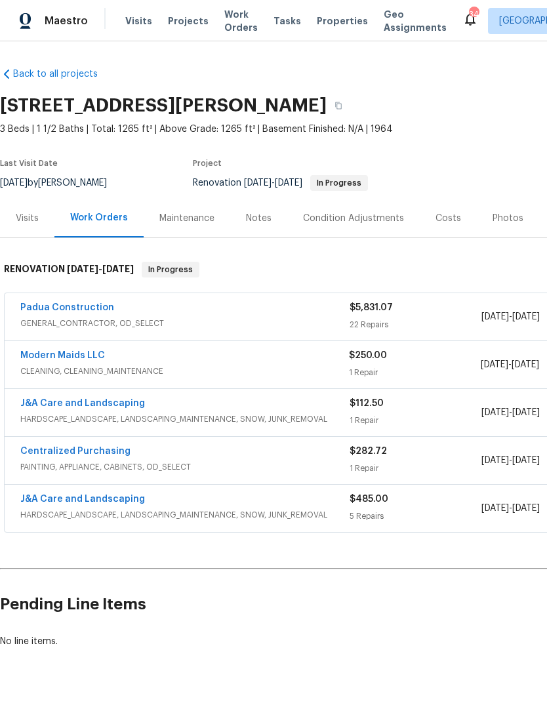
scroll to position [0, 0]
click at [87, 304] on link "Padua Construction" at bounding box center [67, 307] width 94 height 9
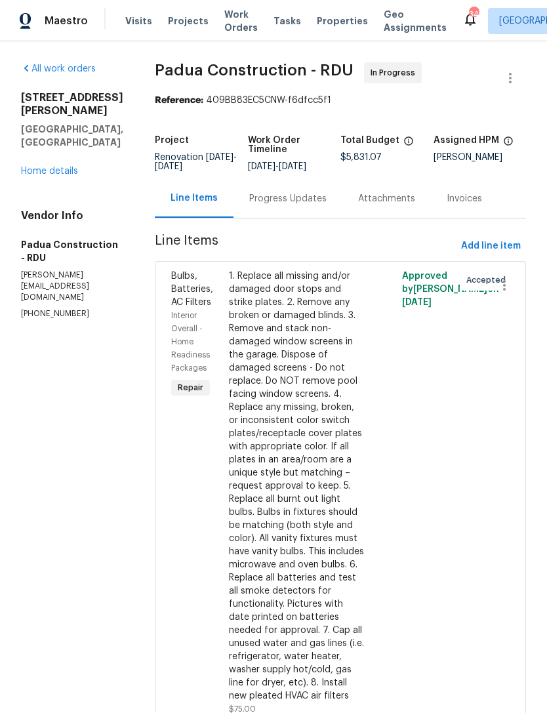
click at [255, 200] on div "Progress Updates" at bounding box center [287, 198] width 77 height 13
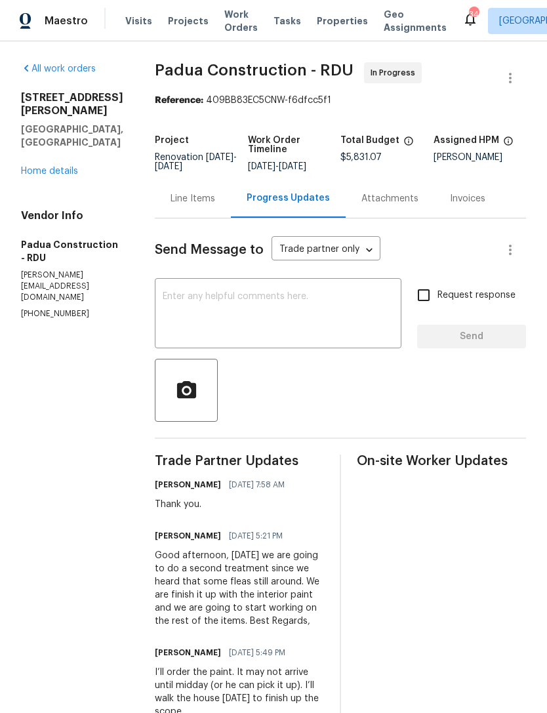
click at [283, 319] on textarea at bounding box center [278, 315] width 231 height 46
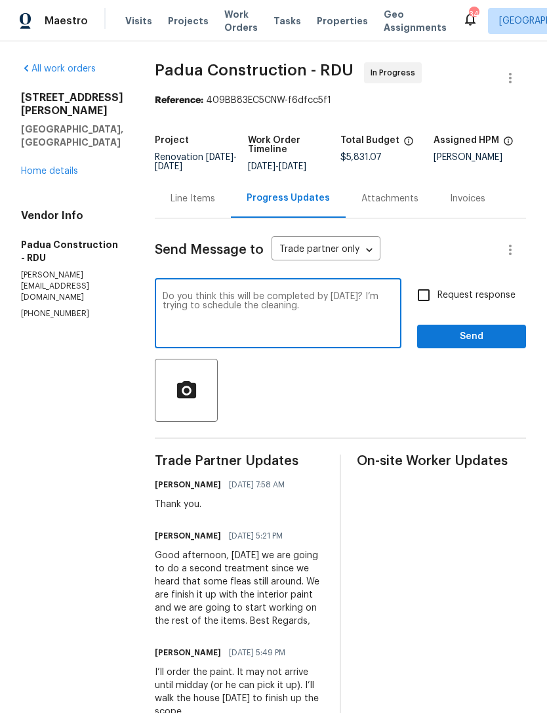
type textarea "Do you think this will be completed by Monday? I’m trying to schedule the clean…"
click at [433, 294] on input "Request response" at bounding box center [424, 296] width 28 height 28
checkbox input "true"
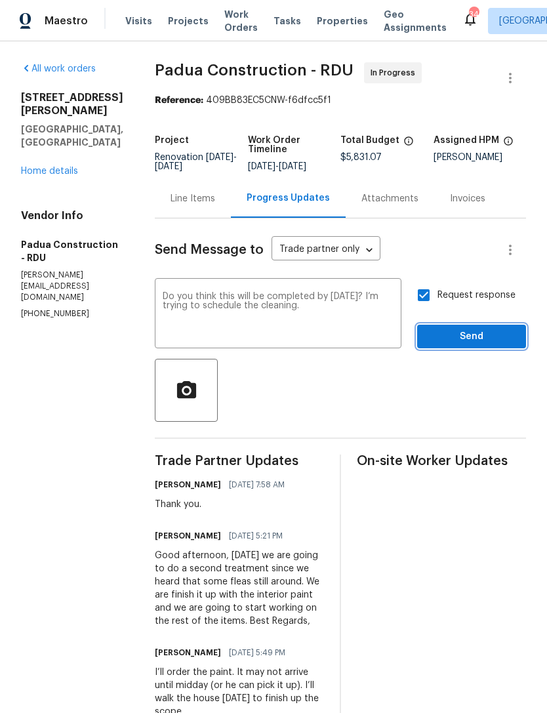
click at [483, 332] on span "Send" at bounding box center [472, 337] width 88 height 16
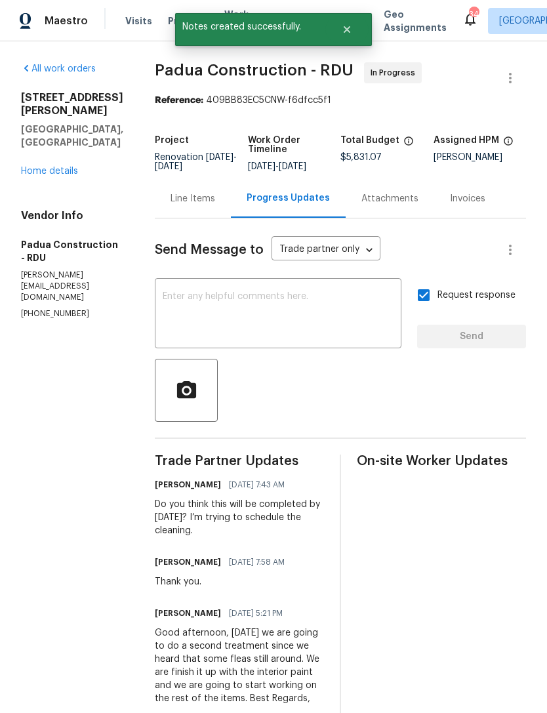
click at [54, 176] on link "Home details" at bounding box center [49, 171] width 57 height 9
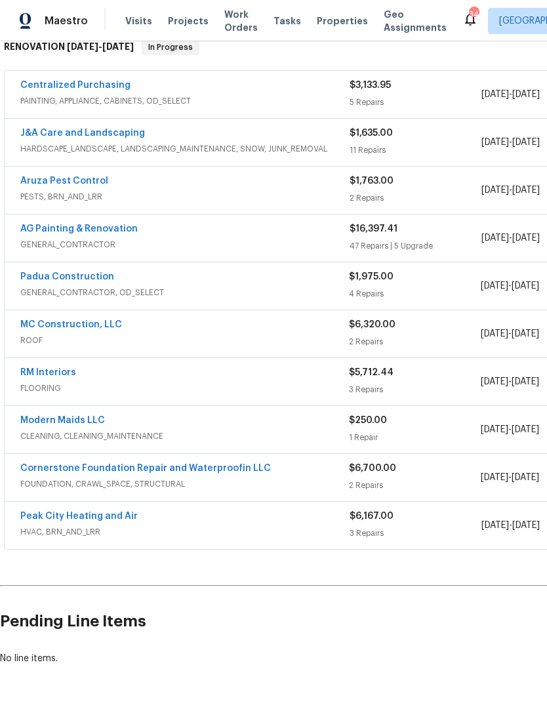
scroll to position [221, 0]
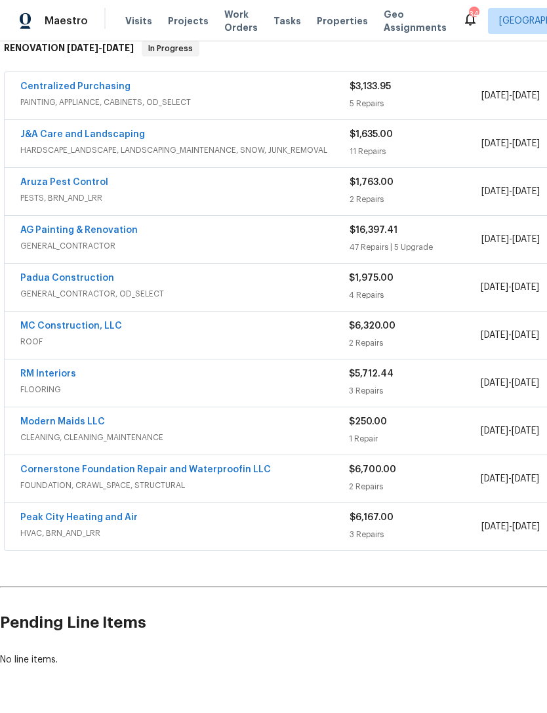
click at [202, 469] on link "Cornerstone Foundation Repair and Waterproofin LLC" at bounding box center [145, 469] width 251 height 9
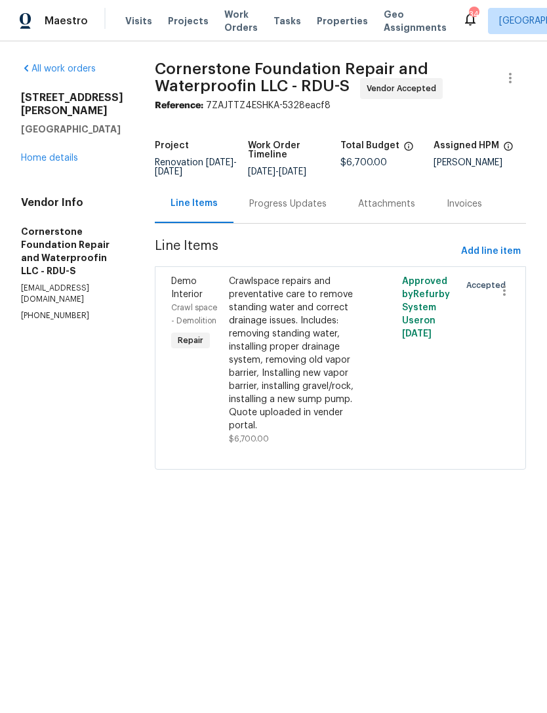
click at [51, 163] on link "Home details" at bounding box center [49, 158] width 57 height 9
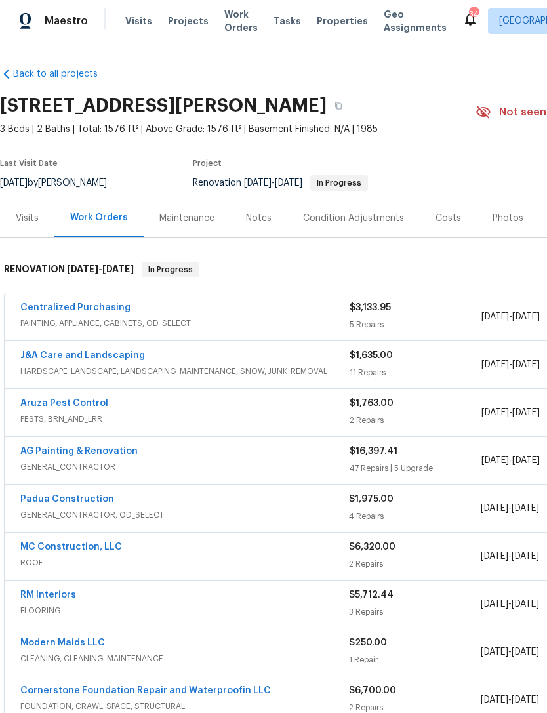
click at [446, 217] on div "Costs" at bounding box center [449, 218] width 26 height 13
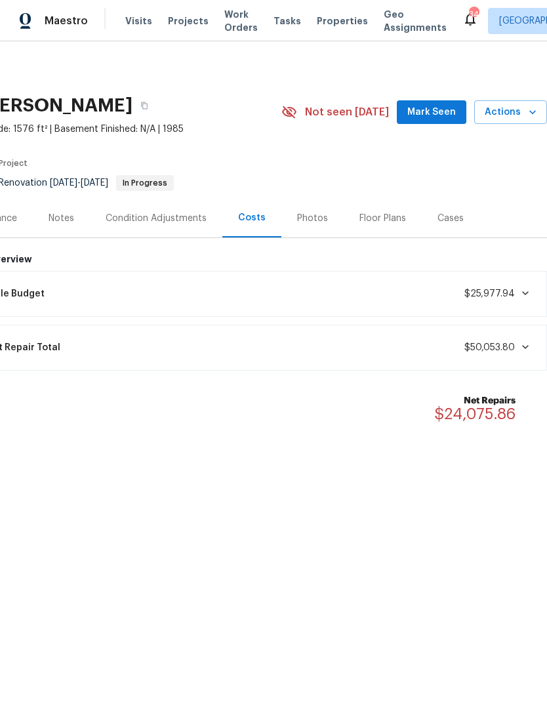
scroll to position [0, 194]
click at [431, 106] on span "Mark Seen" at bounding box center [432, 112] width 49 height 16
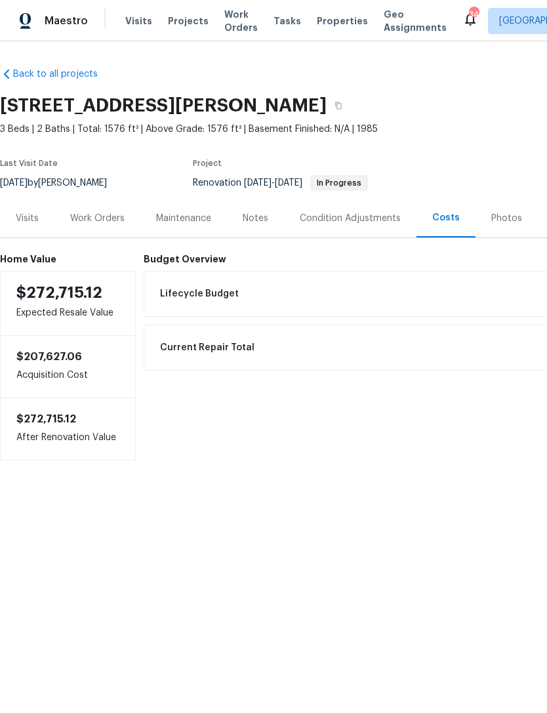
scroll to position [0, 0]
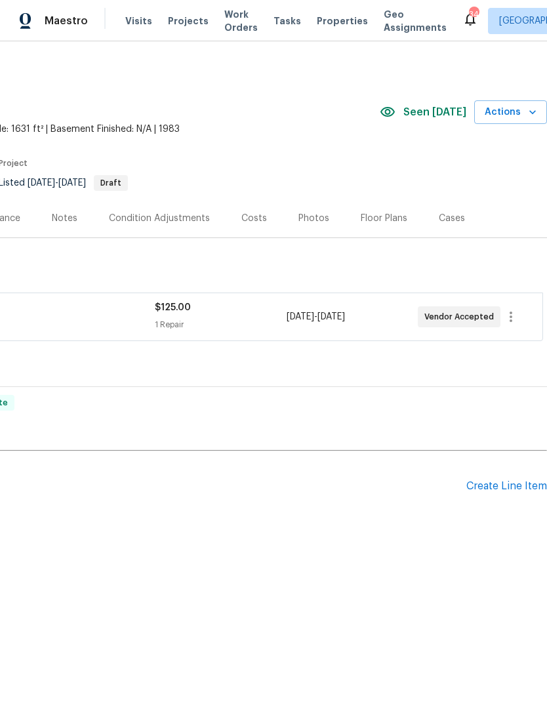
scroll to position [0, 194]
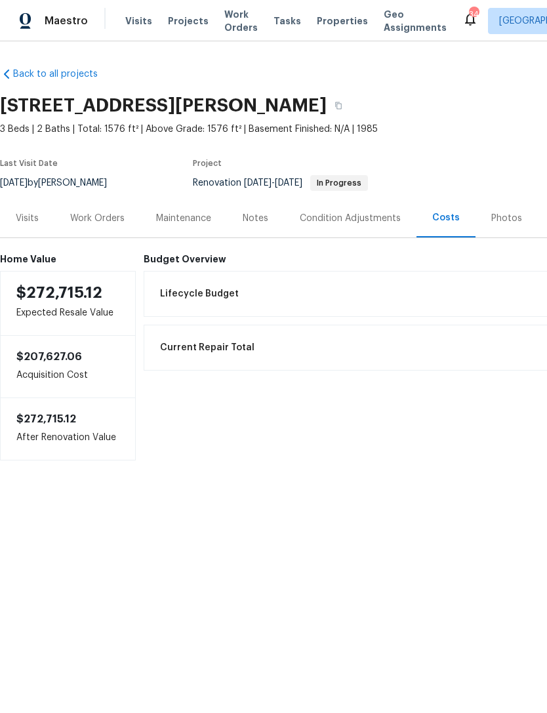
click at [97, 223] on div "Work Orders" at bounding box center [97, 218] width 54 height 13
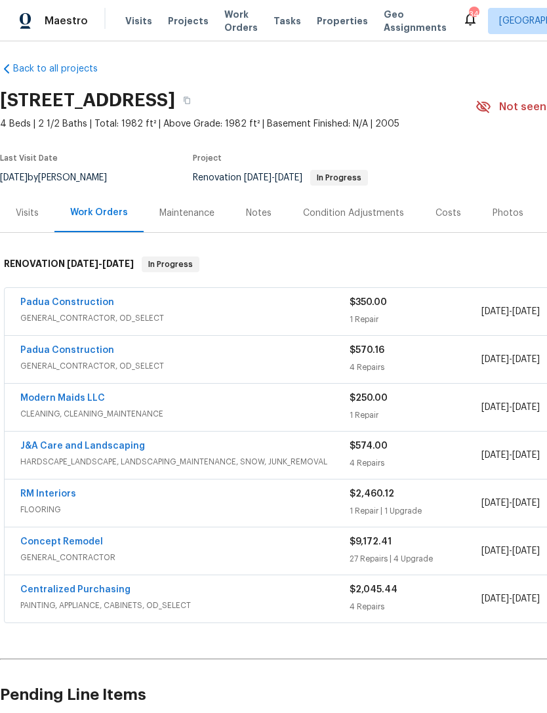
scroll to position [5, 0]
click at [70, 352] on link "Padua Construction" at bounding box center [67, 350] width 94 height 9
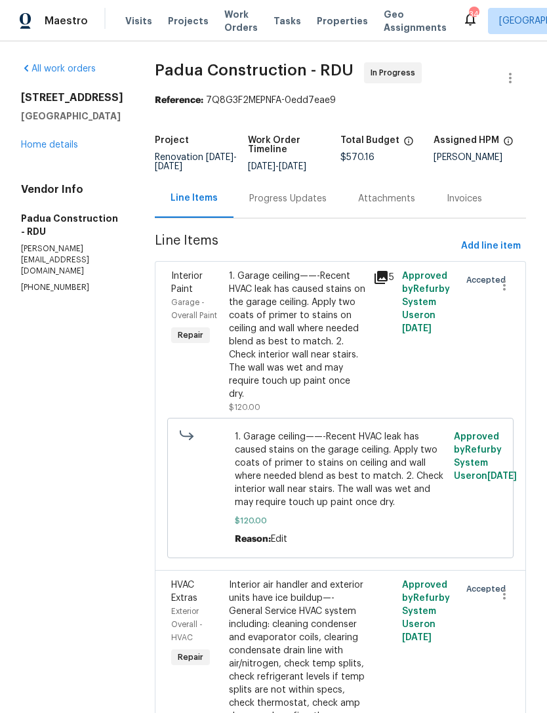
click at [260, 198] on div "Progress Updates" at bounding box center [287, 198] width 77 height 13
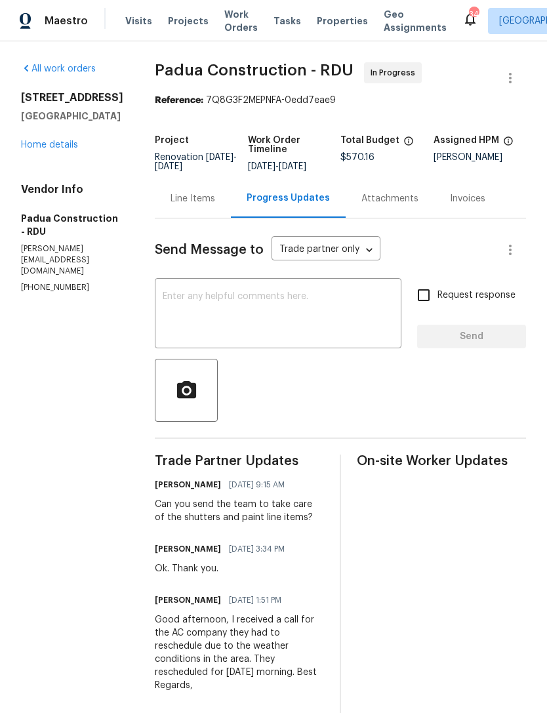
click at [207, 314] on textarea at bounding box center [278, 315] width 231 height 46
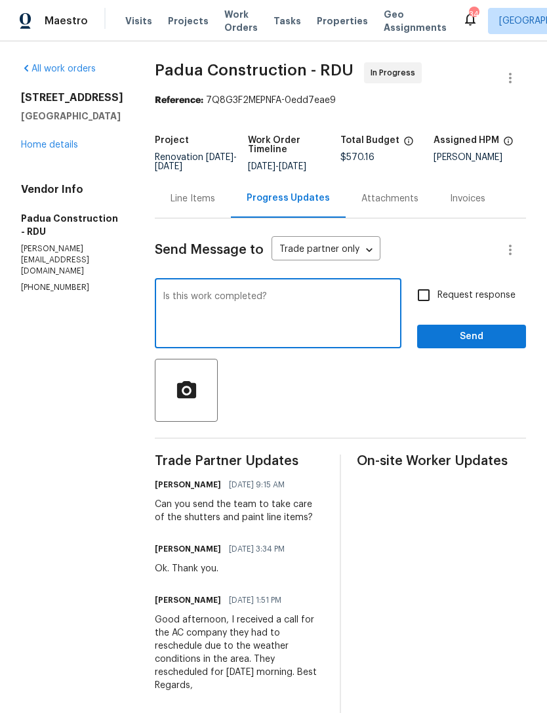
type textarea "Is this work completed?"
click at [427, 296] on input "Request response" at bounding box center [424, 296] width 28 height 28
checkbox input "true"
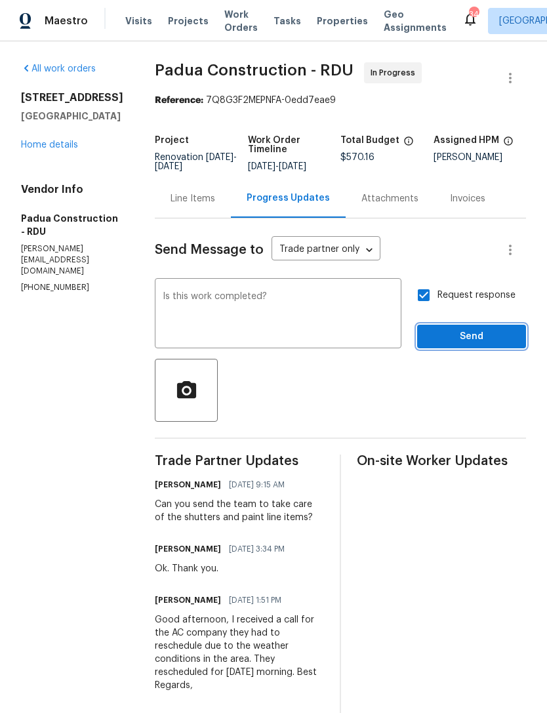
click at [479, 333] on span "Send" at bounding box center [472, 337] width 88 height 16
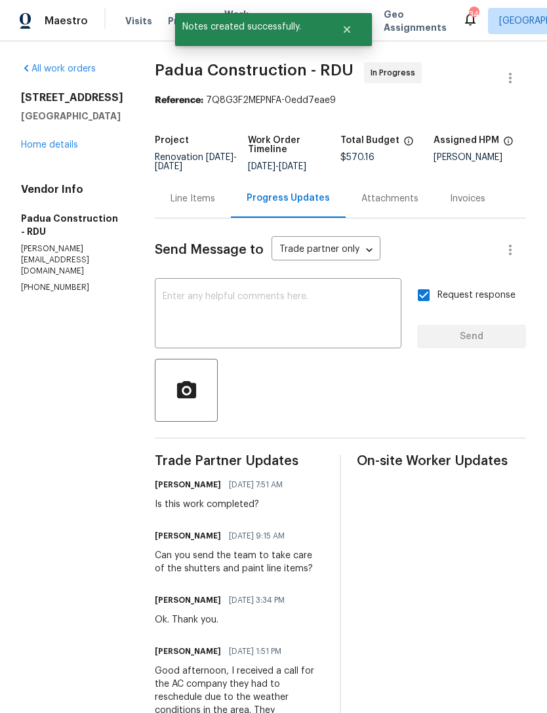
click at [38, 150] on link "Home details" at bounding box center [49, 144] width 57 height 9
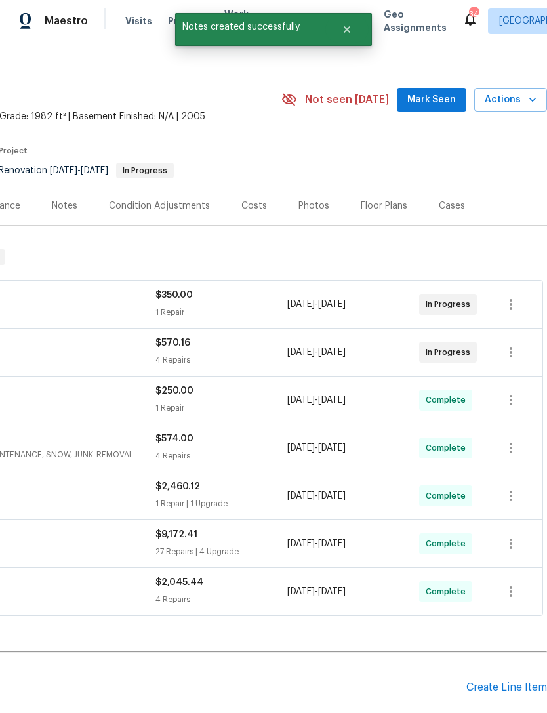
scroll to position [12, 194]
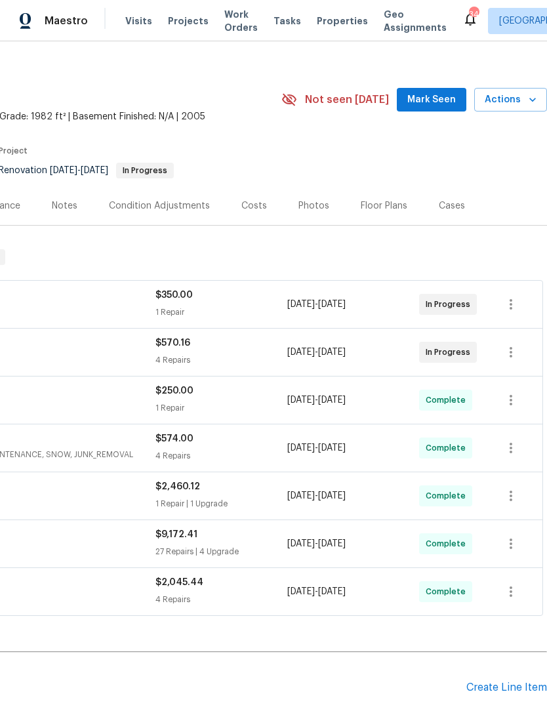
click at [433, 98] on span "Mark Seen" at bounding box center [432, 100] width 49 height 16
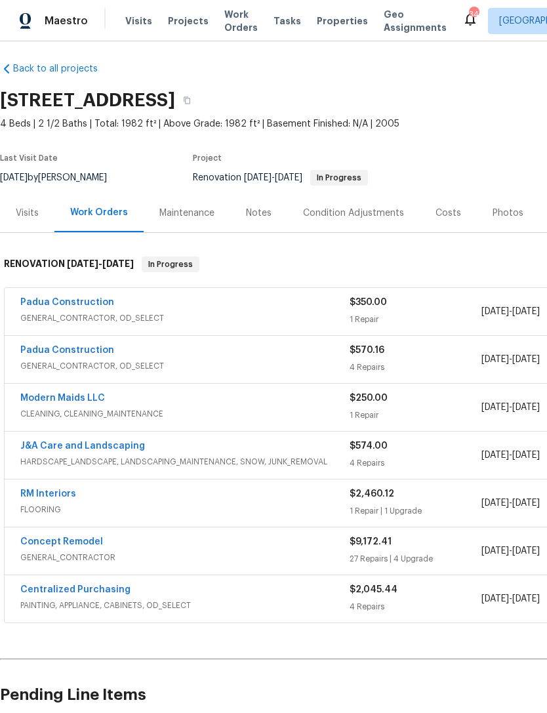
scroll to position [5, 0]
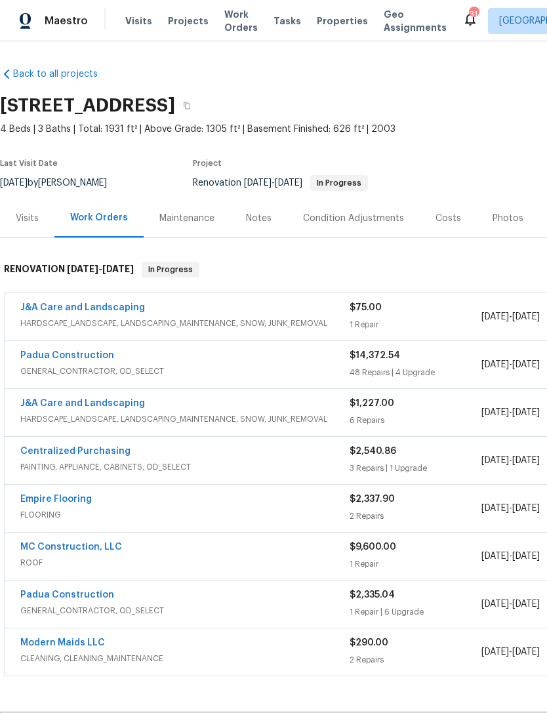
click at [98, 311] on link "J&A Care and Landscaping" at bounding box center [82, 307] width 125 height 9
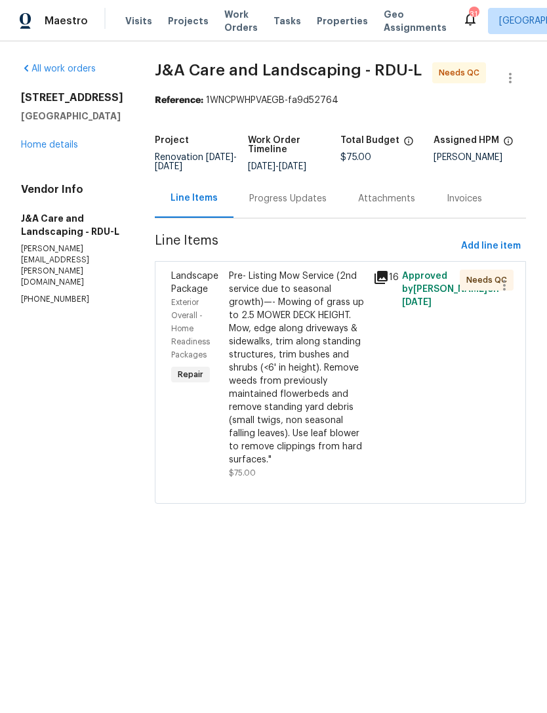
click at [312, 367] on div "Pre- Listing Mow Service (2nd service due to seasonal growth)—- Mowing of grass…" at bounding box center [297, 368] width 137 height 197
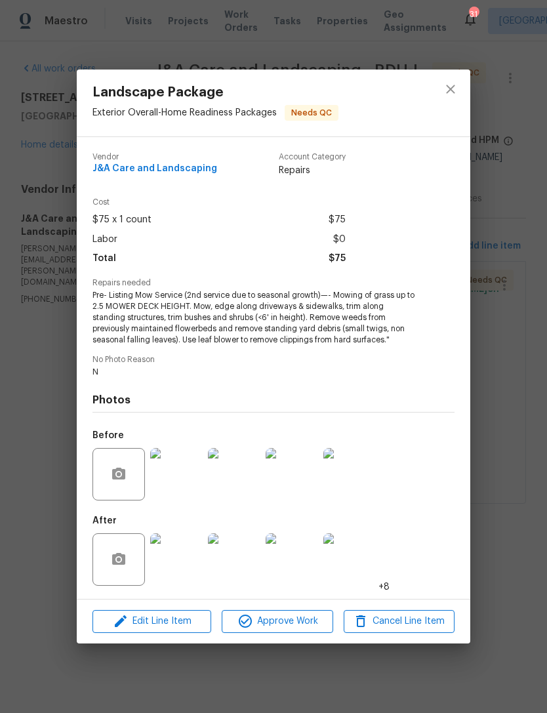
click at [177, 565] on img at bounding box center [176, 560] width 53 height 53
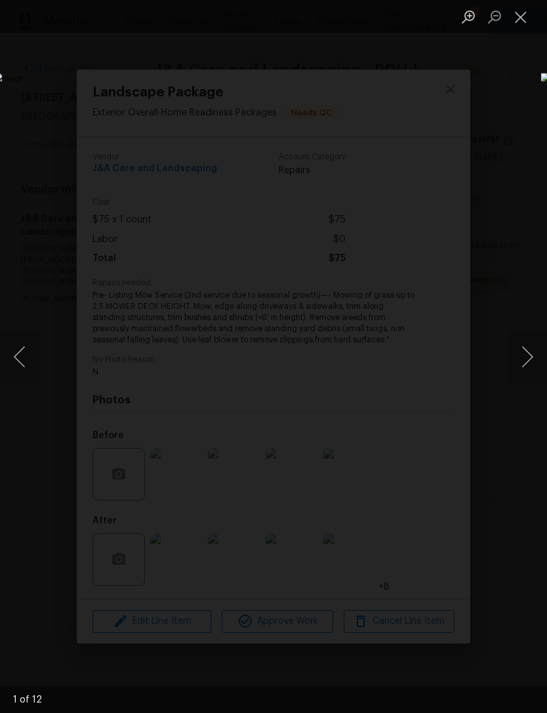
click at [528, 357] on button "Next image" at bounding box center [527, 357] width 39 height 53
click at [530, 353] on button "Next image" at bounding box center [527, 357] width 39 height 53
click at [526, 350] on button "Next image" at bounding box center [527, 357] width 39 height 53
click at [525, 348] on button "Next image" at bounding box center [527, 357] width 39 height 53
click at [530, 351] on button "Next image" at bounding box center [527, 357] width 39 height 53
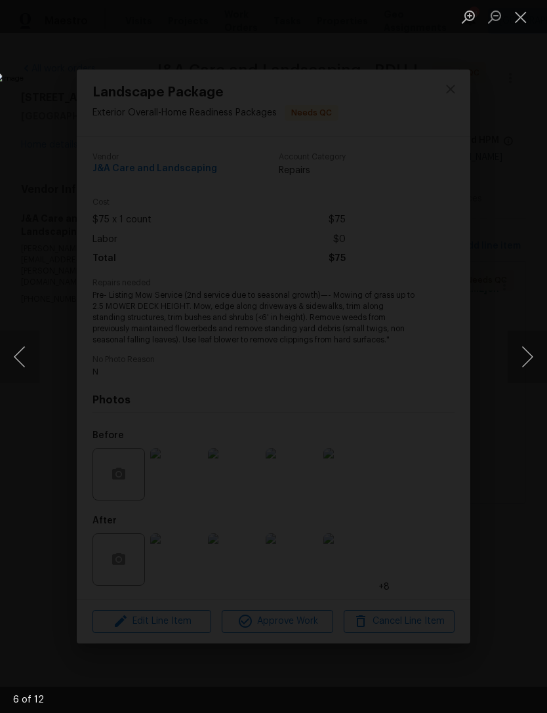
click at [534, 352] on button "Next image" at bounding box center [527, 357] width 39 height 53
click at [532, 354] on button "Next image" at bounding box center [527, 357] width 39 height 53
click at [533, 358] on button "Next image" at bounding box center [527, 357] width 39 height 53
click at [524, 20] on button "Close lightbox" at bounding box center [521, 16] width 26 height 23
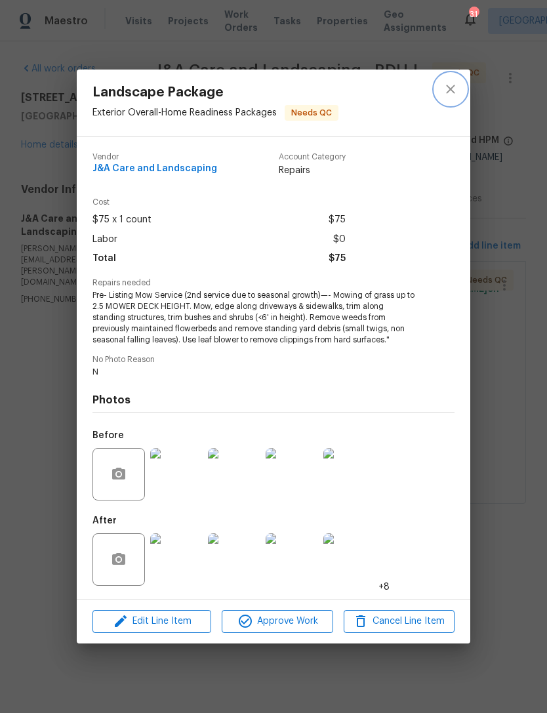
click at [443, 88] on icon "close" at bounding box center [451, 89] width 16 height 16
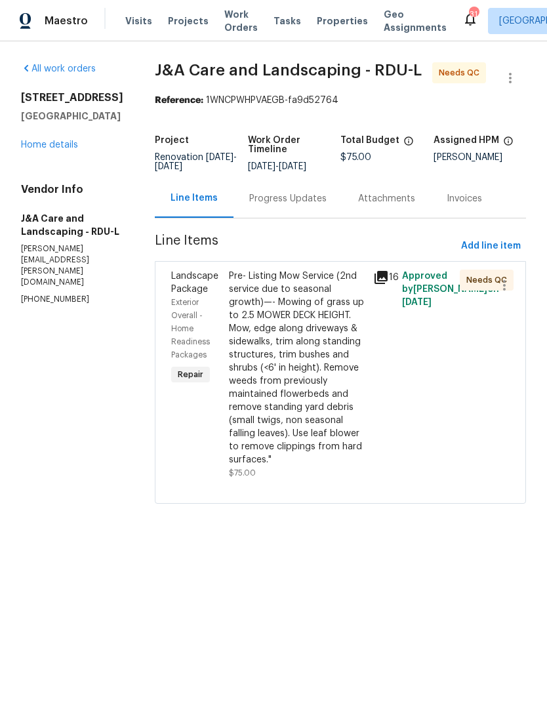
click at [50, 147] on link "Home details" at bounding box center [49, 144] width 57 height 9
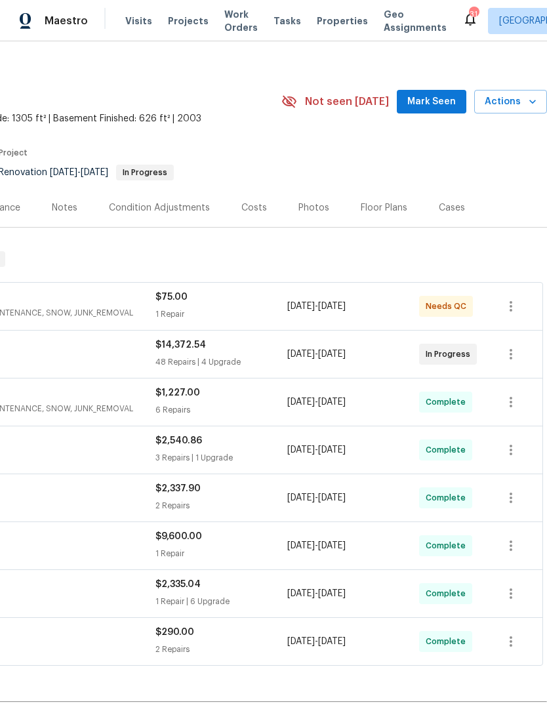
scroll to position [11, 194]
click at [442, 96] on span "Mark Seen" at bounding box center [432, 102] width 49 height 16
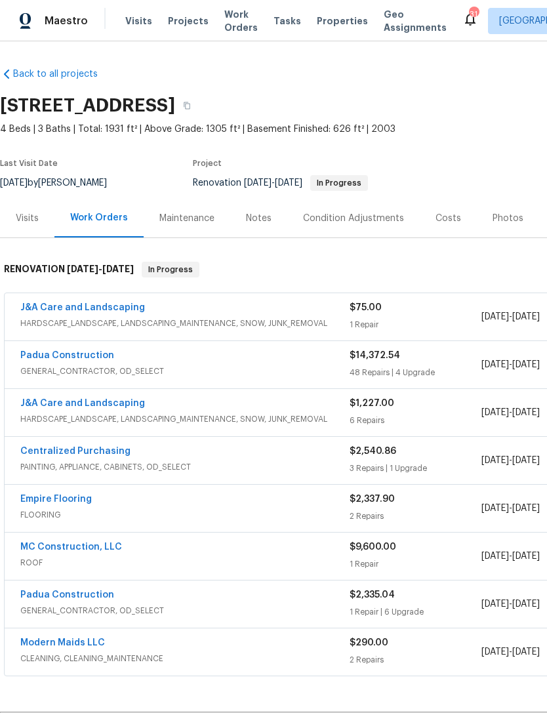
scroll to position [0, 0]
click at [116, 307] on link "J&A Care and Landscaping" at bounding box center [82, 307] width 125 height 9
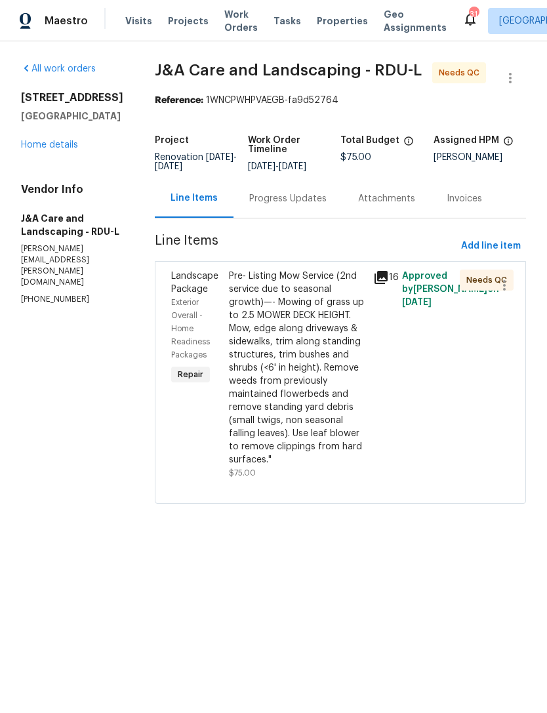
click at [388, 284] on icon at bounding box center [381, 277] width 13 height 13
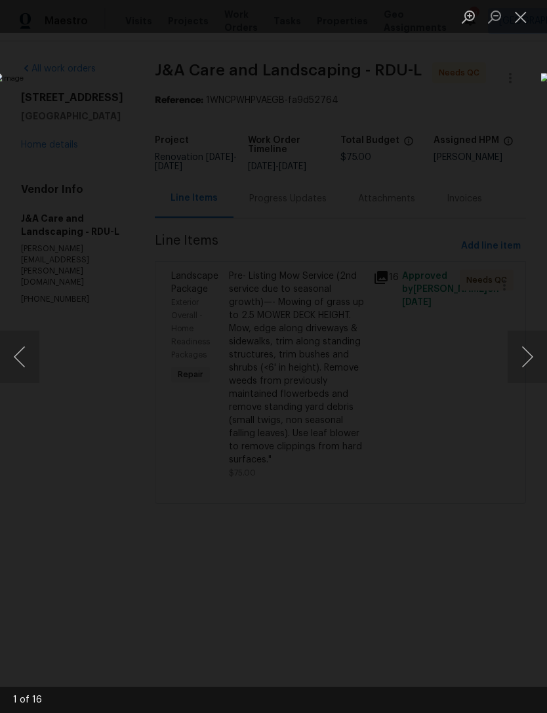
click at [524, 362] on button "Next image" at bounding box center [527, 357] width 39 height 53
click at [413, 178] on img "Lightbox" at bounding box center [211, 356] width 435 height 567
click at [379, 150] on div "Lightbox" at bounding box center [273, 356] width 547 height 713
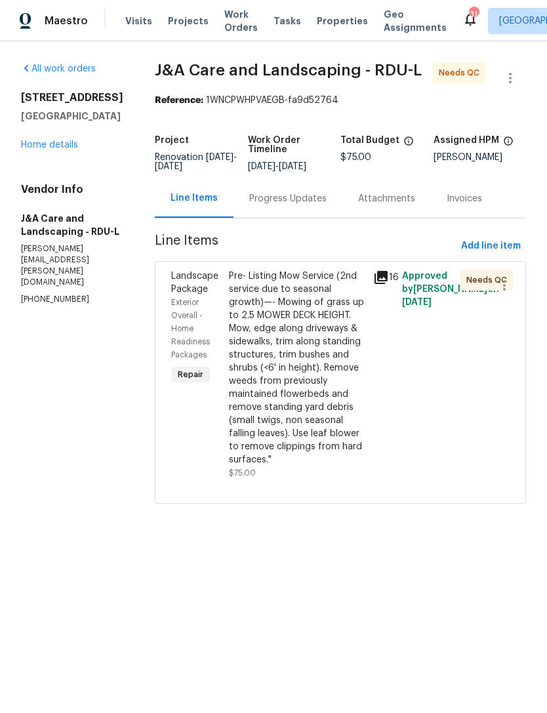
click at [449, 373] on div "Approved by Preston Sexton on 8/11/2025" at bounding box center [427, 375] width 58 height 218
click at [358, 387] on div "Pre- Listing Mow Service (2nd service due to seasonal growth)—- Mowing of grass…" at bounding box center [297, 368] width 137 height 197
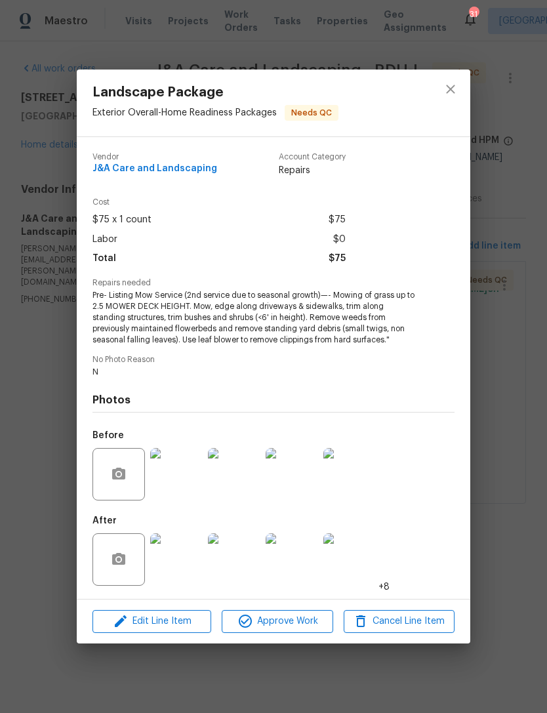
click at [245, 574] on img at bounding box center [234, 560] width 53 height 53
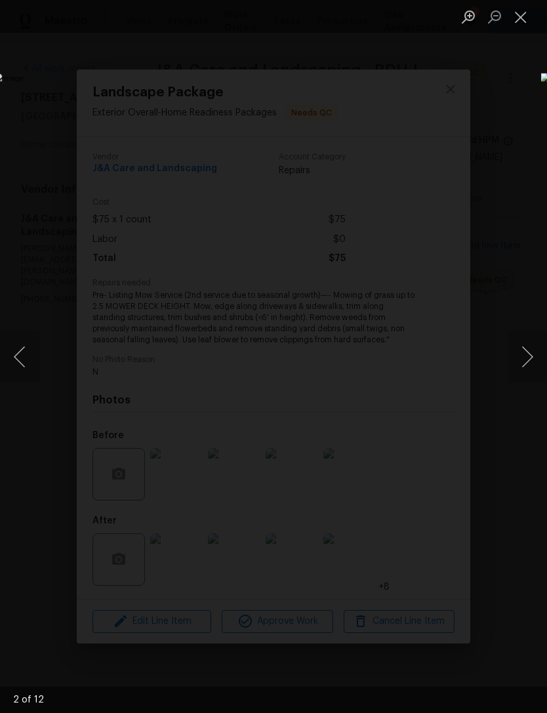
click at [522, 345] on button "Next image" at bounding box center [527, 357] width 39 height 53
click at [530, 344] on button "Next image" at bounding box center [527, 357] width 39 height 53
click at [528, 345] on button "Next image" at bounding box center [527, 357] width 39 height 53
click at [532, 352] on button "Next image" at bounding box center [527, 357] width 39 height 53
click at [529, 348] on button "Next image" at bounding box center [527, 357] width 39 height 53
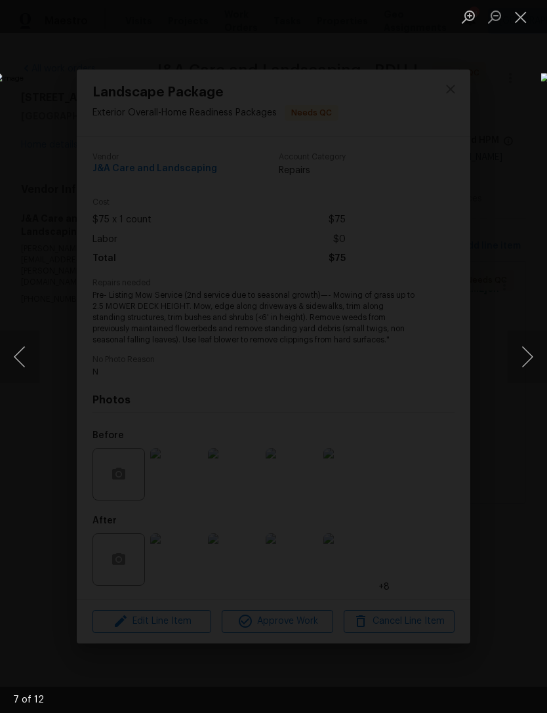
click at [526, 352] on button "Next image" at bounding box center [527, 357] width 39 height 53
click at [534, 351] on button "Next image" at bounding box center [527, 357] width 39 height 53
click at [530, 352] on button "Next image" at bounding box center [527, 357] width 39 height 53
click at [532, 354] on button "Next image" at bounding box center [527, 357] width 39 height 53
click at [528, 354] on button "Next image" at bounding box center [527, 357] width 39 height 53
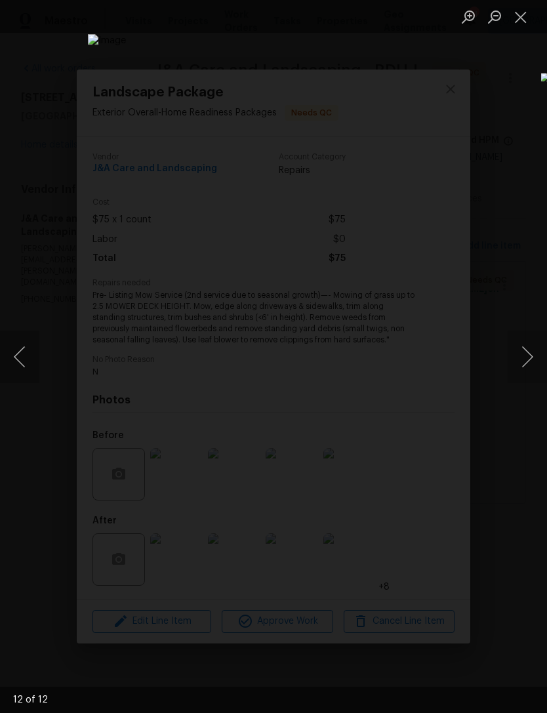
click at [532, 345] on button "Next image" at bounding box center [527, 357] width 39 height 53
click at [532, 354] on button "Next image" at bounding box center [527, 357] width 39 height 53
click at [533, 356] on button "Next image" at bounding box center [527, 357] width 39 height 53
click at [530, 357] on button "Next image" at bounding box center [527, 357] width 39 height 53
click at [533, 354] on button "Next image" at bounding box center [527, 357] width 39 height 53
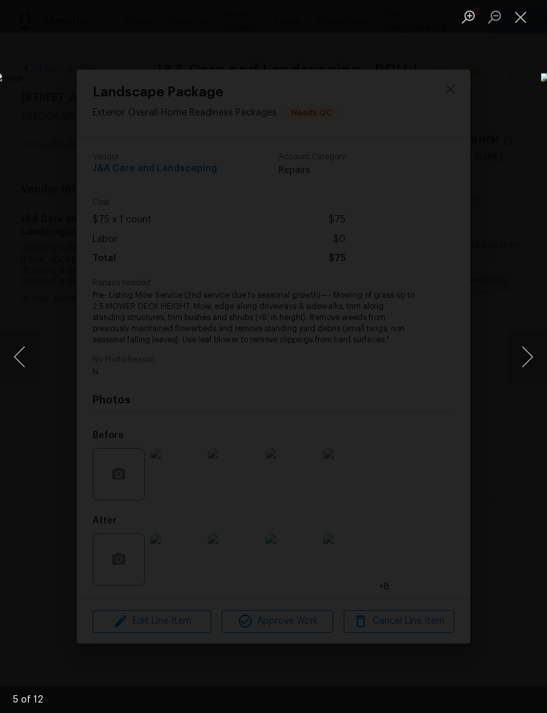
click at [532, 361] on button "Next image" at bounding box center [527, 357] width 39 height 53
click at [530, 355] on button "Next image" at bounding box center [527, 357] width 39 height 53
click at [530, 354] on button "Next image" at bounding box center [527, 357] width 39 height 53
click at [524, 355] on button "Next image" at bounding box center [527, 357] width 39 height 53
click at [522, 354] on button "Next image" at bounding box center [527, 357] width 39 height 53
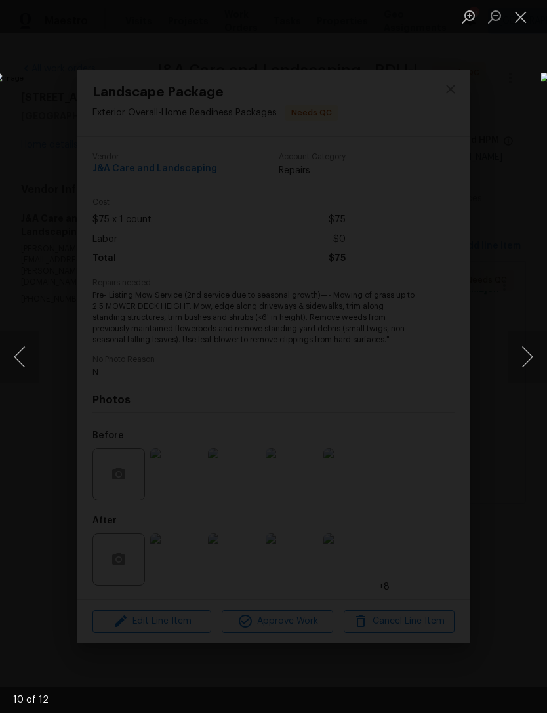
click at [533, 24] on button "Close lightbox" at bounding box center [521, 16] width 26 height 23
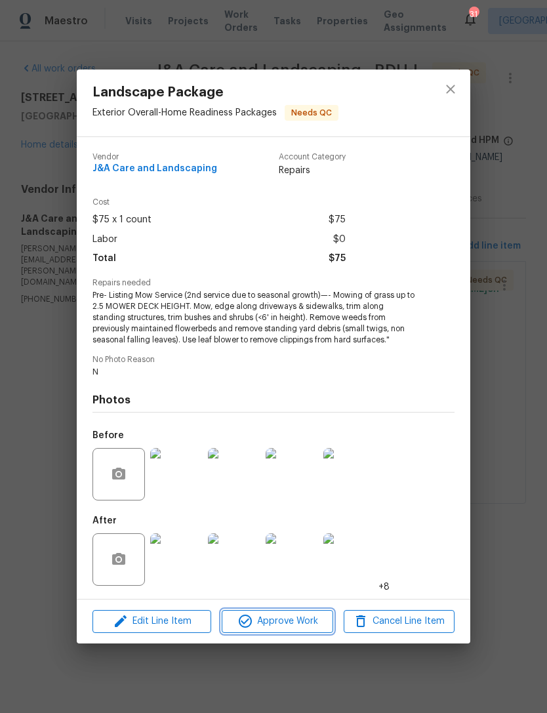
click at [283, 625] on span "Approve Work" at bounding box center [277, 622] width 103 height 16
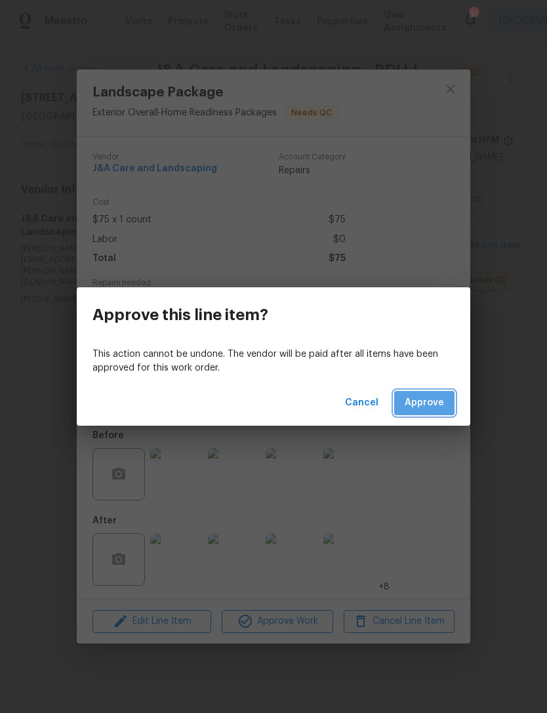
click at [433, 400] on span "Approve" at bounding box center [424, 403] width 39 height 16
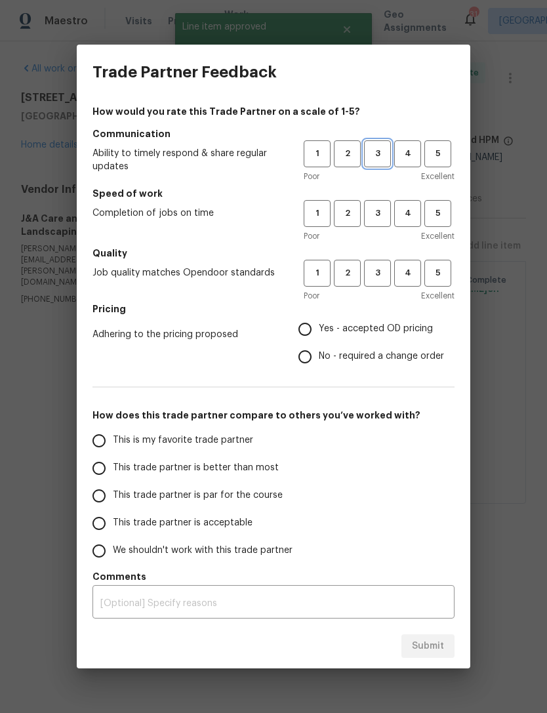
click at [379, 145] on button "3" at bounding box center [377, 153] width 27 height 27
click at [381, 206] on span "3" at bounding box center [378, 213] width 24 height 15
click at [384, 255] on h5 "Quality" at bounding box center [274, 253] width 362 height 13
click at [384, 268] on span "3" at bounding box center [378, 273] width 24 height 15
click at [319, 327] on input "Yes - accepted OD pricing" at bounding box center [305, 330] width 28 height 28
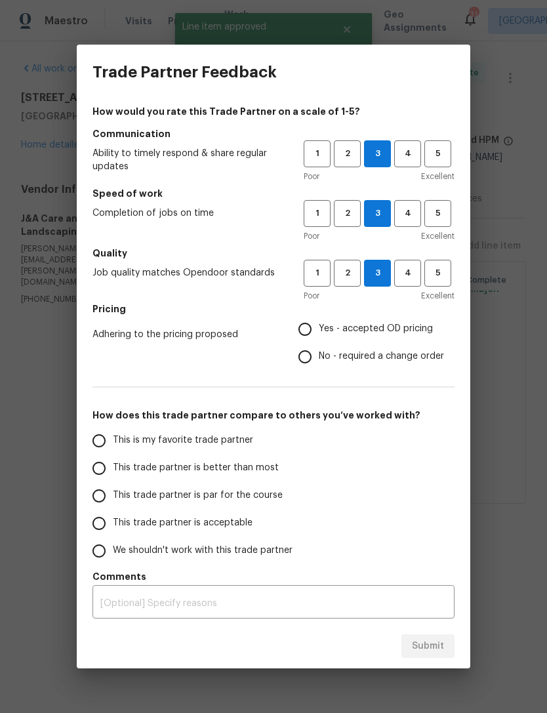
radio input "true"
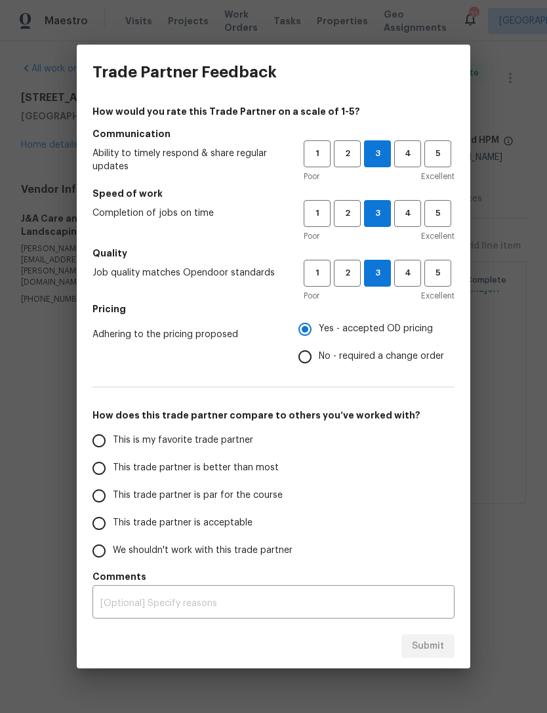
click at [168, 518] on span "This trade partner is acceptable" at bounding box center [183, 524] width 140 height 14
click at [113, 518] on input "This trade partner is acceptable" at bounding box center [99, 524] width 28 height 28
click at [442, 644] on span "Submit" at bounding box center [428, 647] width 32 height 16
radio input "true"
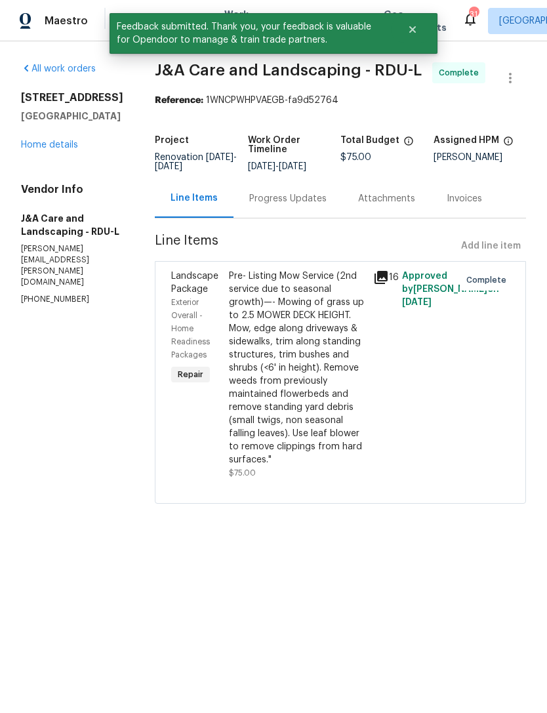
click at [58, 141] on link "Home details" at bounding box center [49, 144] width 57 height 9
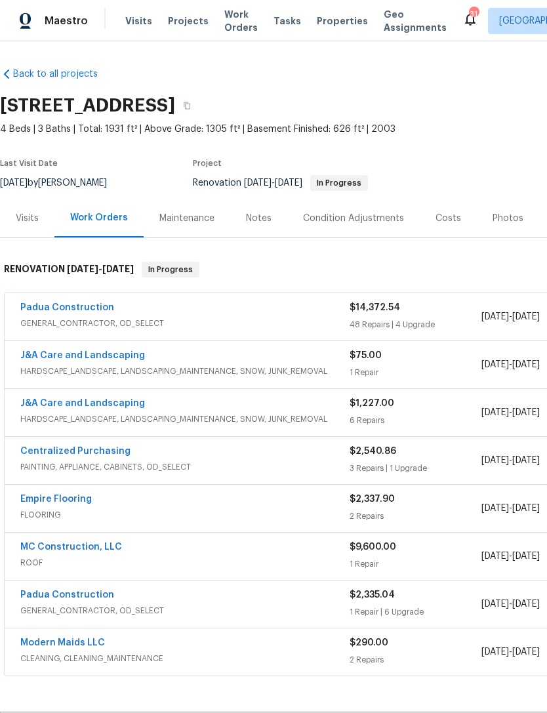
click at [77, 309] on link "Padua Construction" at bounding box center [67, 307] width 94 height 9
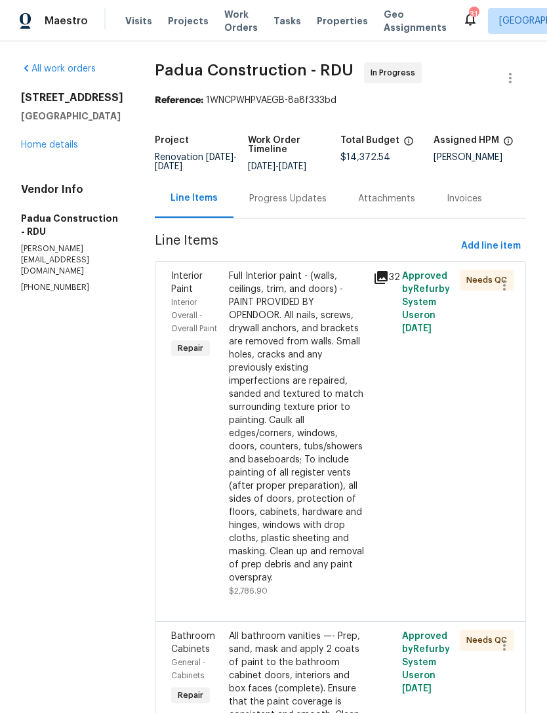
click at [295, 409] on div "Full Interior paint - (walls, ceilings, trim, and doors) - PAINT PROVIDED BY OP…" at bounding box center [297, 427] width 137 height 315
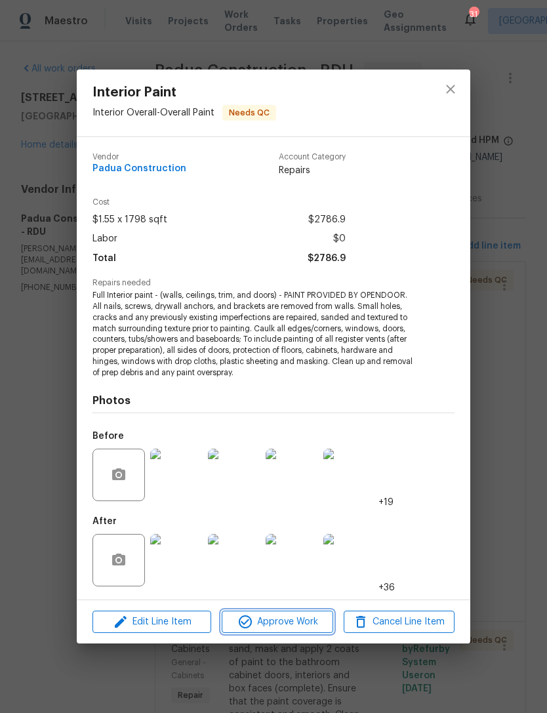
click at [299, 622] on span "Approve Work" at bounding box center [277, 622] width 103 height 16
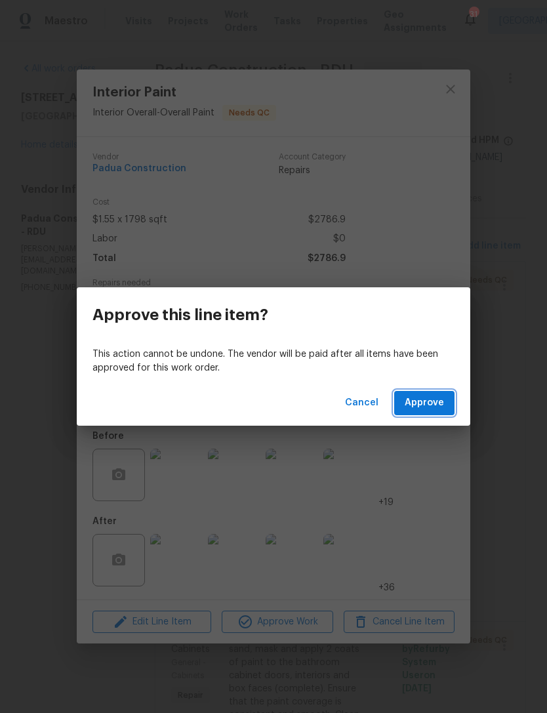
click at [431, 406] on span "Approve" at bounding box center [424, 403] width 39 height 16
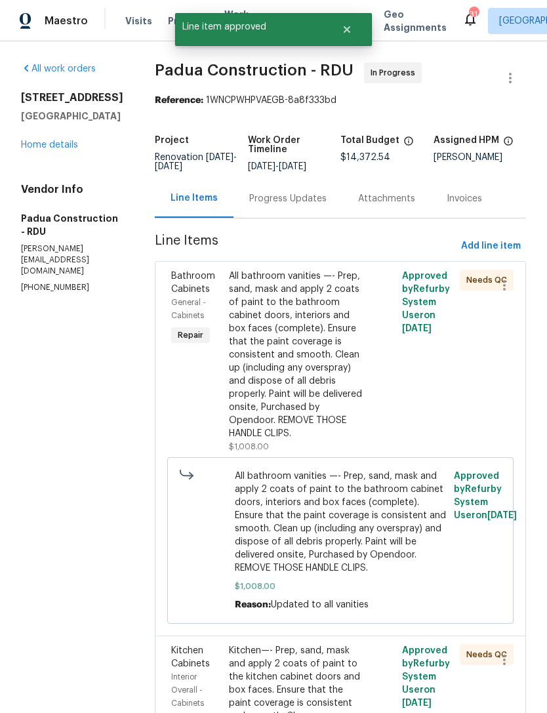
click at [296, 377] on div "All bathroom vanities —- Prep, sand, mask and apply 2 coats of paint to the bat…" at bounding box center [297, 355] width 137 height 171
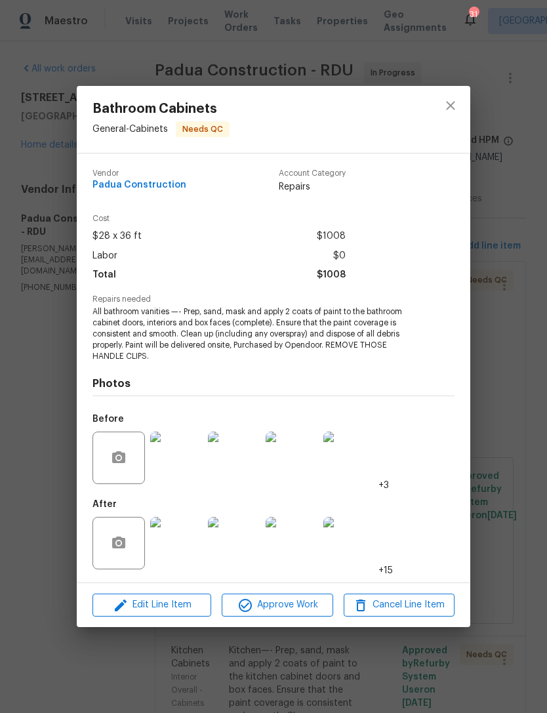
click at [182, 551] on img at bounding box center [176, 543] width 53 height 53
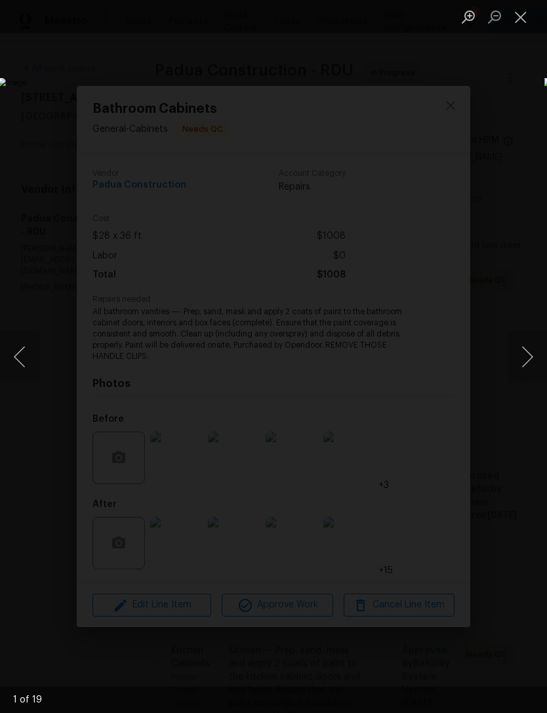
click at [531, 356] on button "Next image" at bounding box center [527, 357] width 39 height 53
click at [533, 353] on button "Next image" at bounding box center [527, 357] width 39 height 53
click at [530, 354] on button "Next image" at bounding box center [527, 357] width 39 height 53
click at [532, 352] on button "Next image" at bounding box center [527, 357] width 39 height 53
click at [529, 352] on button "Next image" at bounding box center [527, 357] width 39 height 53
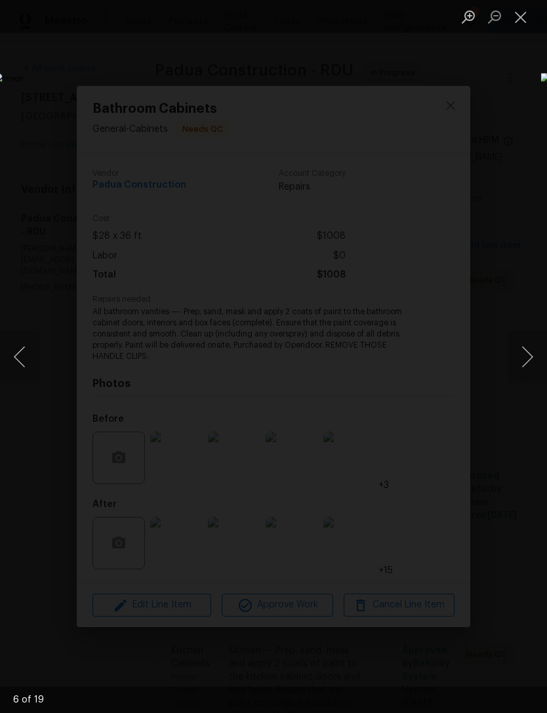
click at [532, 352] on button "Next image" at bounding box center [527, 357] width 39 height 53
click at [533, 350] on button "Next image" at bounding box center [527, 357] width 39 height 53
click at [532, 350] on button "Next image" at bounding box center [527, 357] width 39 height 53
click at [533, 350] on button "Next image" at bounding box center [527, 357] width 39 height 53
click at [528, 352] on button "Next image" at bounding box center [527, 357] width 39 height 53
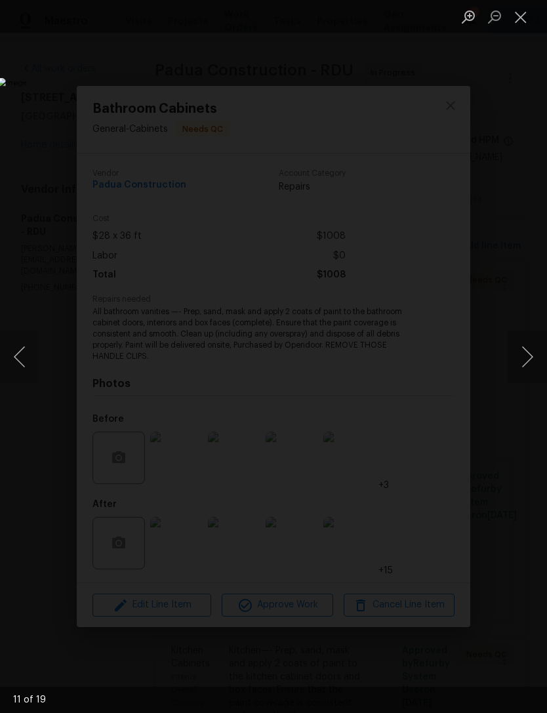
click at [531, 352] on button "Next image" at bounding box center [527, 357] width 39 height 53
click at [530, 354] on button "Next image" at bounding box center [527, 357] width 39 height 53
click at [533, 356] on button "Next image" at bounding box center [527, 357] width 39 height 53
click at [526, 13] on button "Close lightbox" at bounding box center [521, 16] width 26 height 23
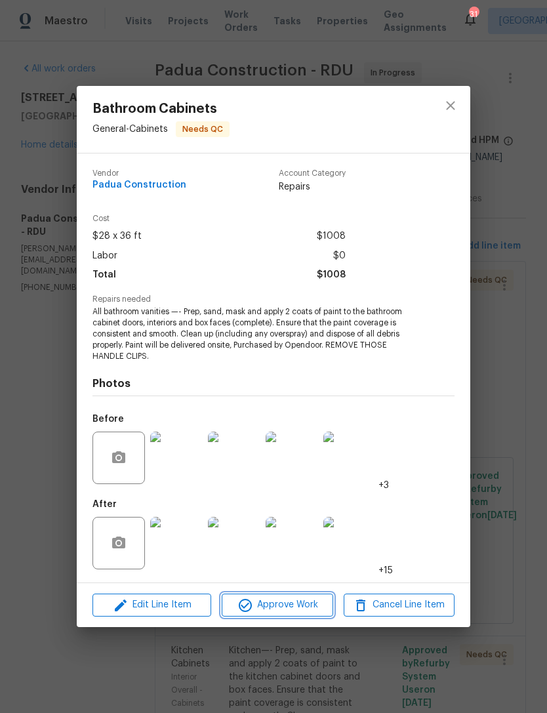
click at [299, 609] on span "Approve Work" at bounding box center [277, 605] width 103 height 16
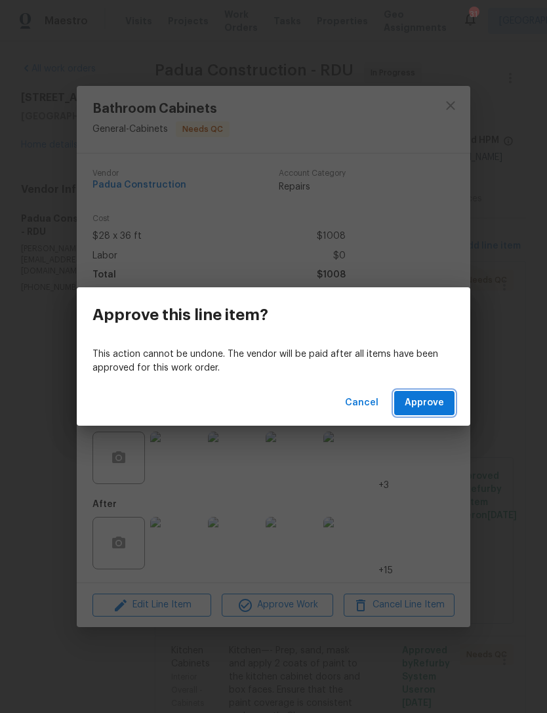
click at [430, 402] on span "Approve" at bounding box center [424, 403] width 39 height 16
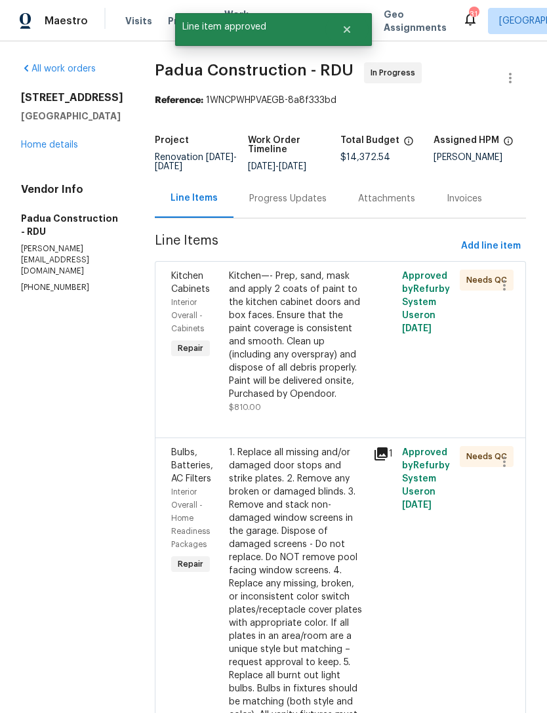
click at [283, 348] on div "Kitchen—- Prep, sand, mask and apply 2 coats of paint to the kitchen cabinet do…" at bounding box center [297, 335] width 137 height 131
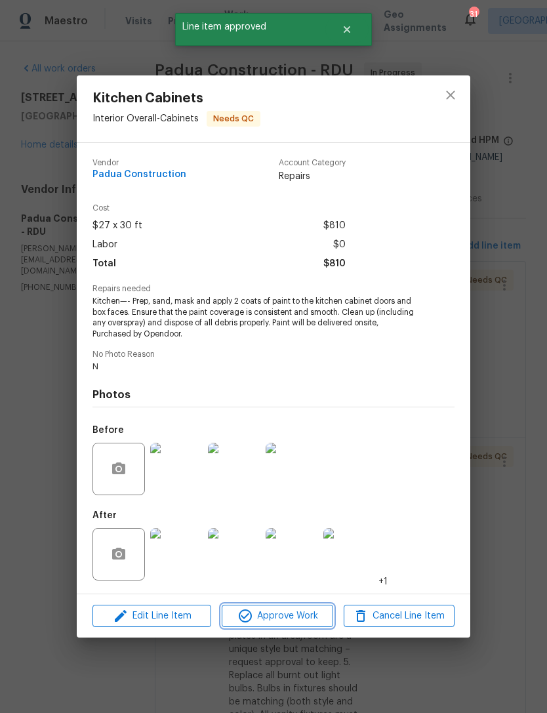
click at [297, 617] on span "Approve Work" at bounding box center [277, 616] width 103 height 16
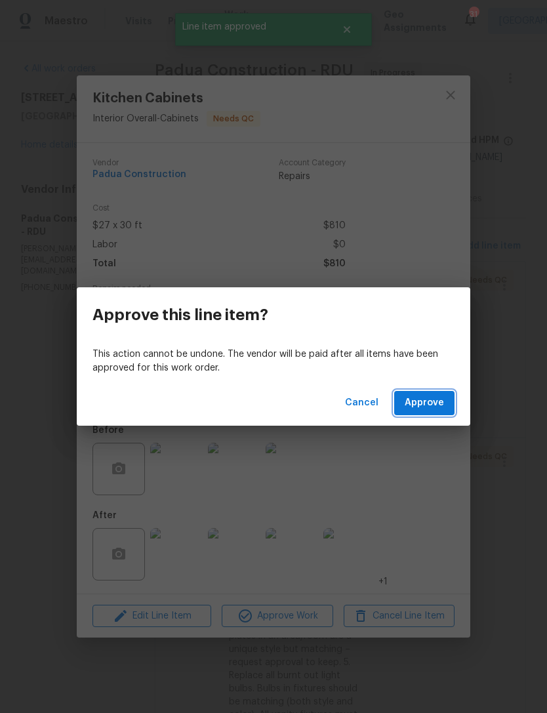
click at [438, 404] on span "Approve" at bounding box center [424, 403] width 39 height 16
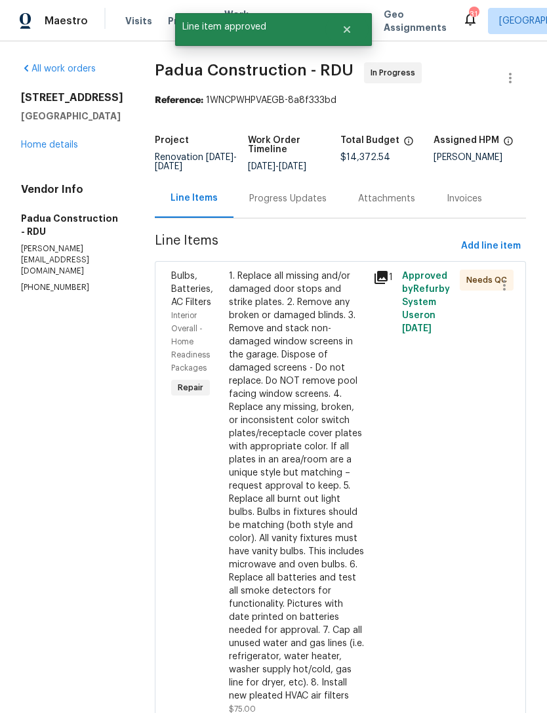
click at [279, 382] on div "1. Replace all missing and/or damaged door stops and strike plates. 2. Remove a…" at bounding box center [297, 486] width 137 height 433
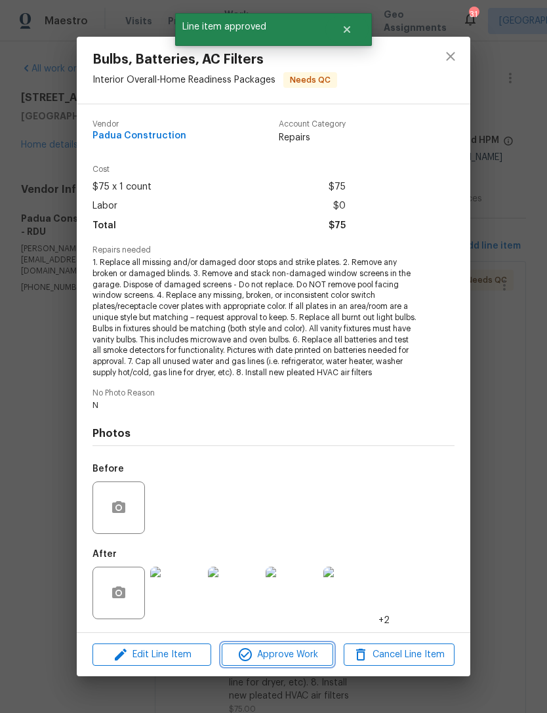
click at [277, 651] on span "Approve Work" at bounding box center [277, 655] width 103 height 16
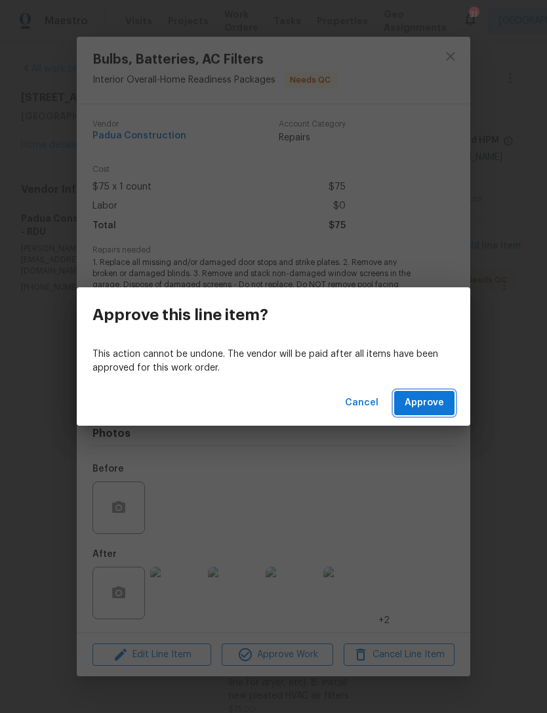
click at [430, 406] on span "Approve" at bounding box center [424, 403] width 39 height 16
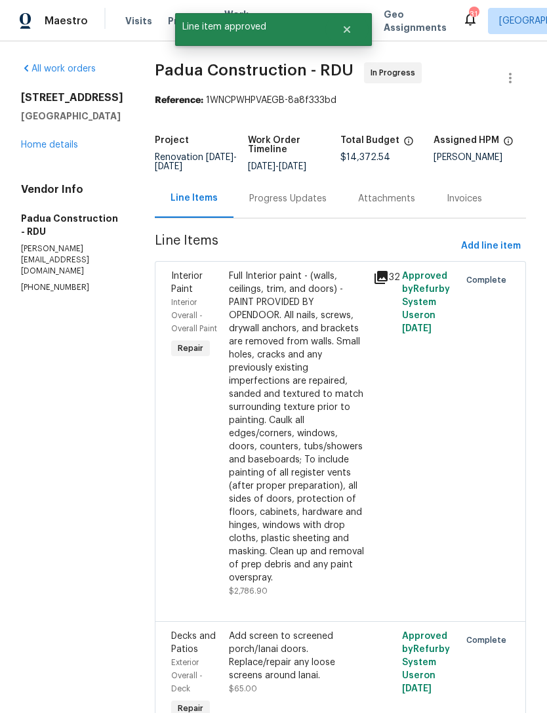
click at [59, 150] on link "Home details" at bounding box center [49, 144] width 57 height 9
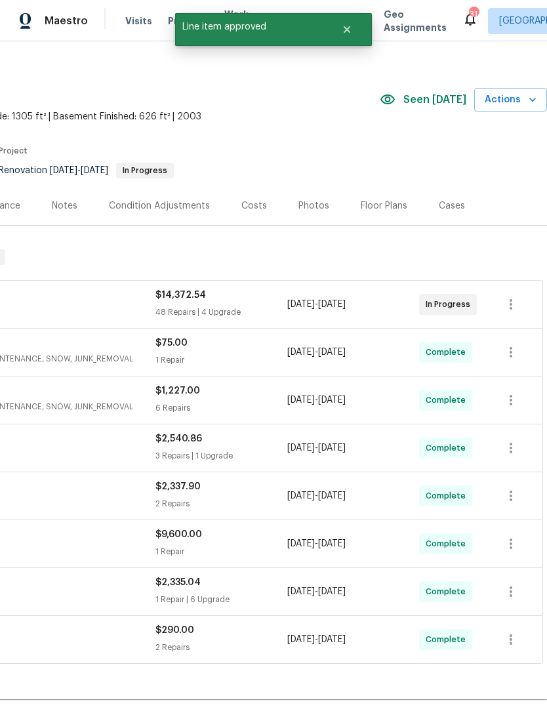
scroll to position [13, 194]
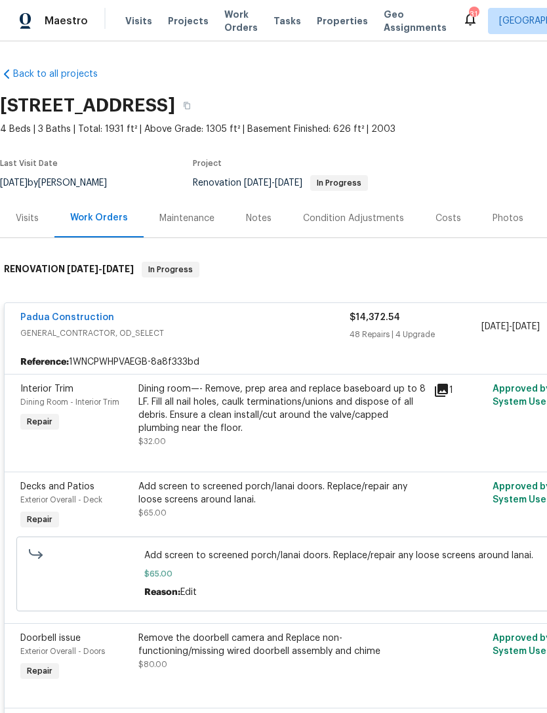
scroll to position [0, 0]
click at [67, 318] on link "Padua Construction" at bounding box center [67, 317] width 94 height 9
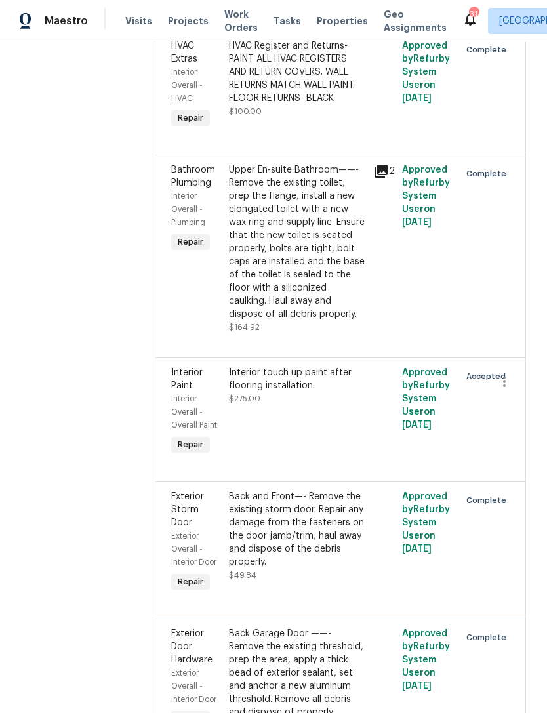
scroll to position [1825, 0]
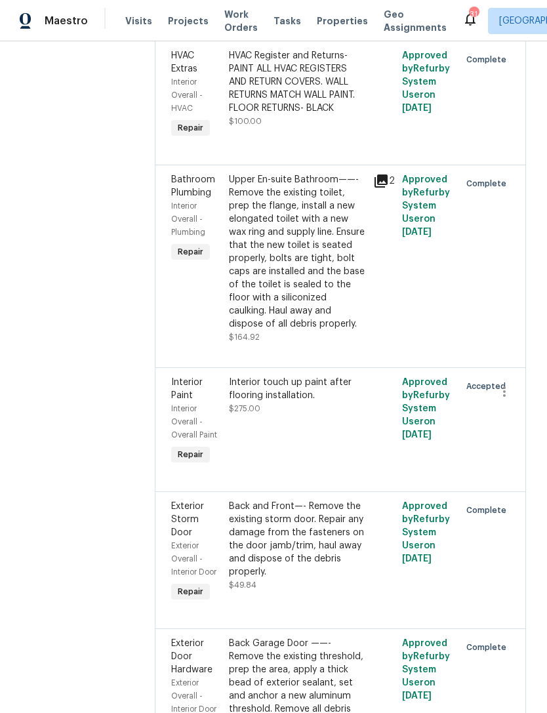
click at [274, 376] on div "Interior touch up paint after flooring installation." at bounding box center [297, 389] width 137 height 26
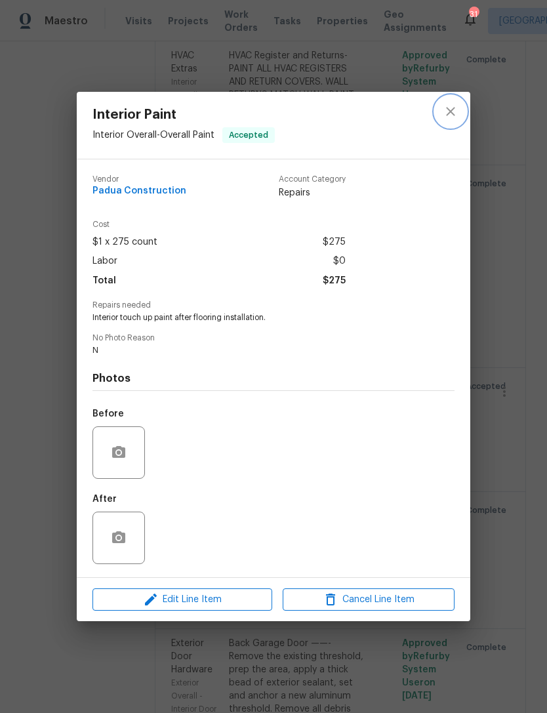
click at [454, 107] on icon "close" at bounding box center [450, 111] width 9 height 9
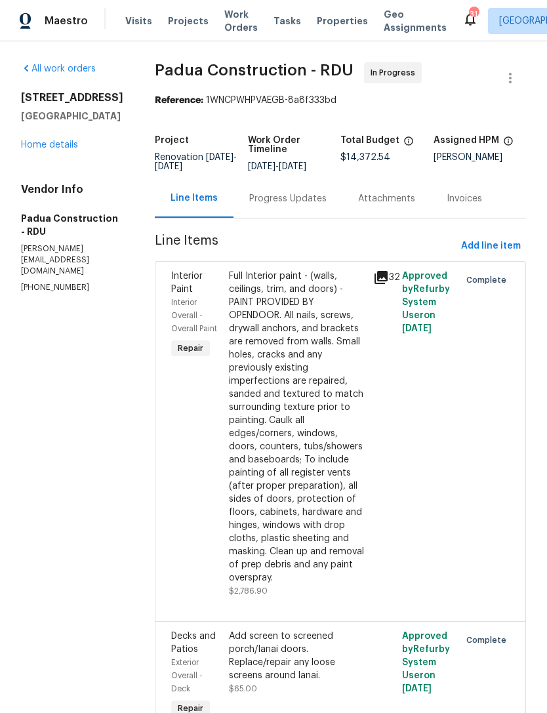
scroll to position [0, 0]
click at [35, 150] on link "Home details" at bounding box center [49, 144] width 57 height 9
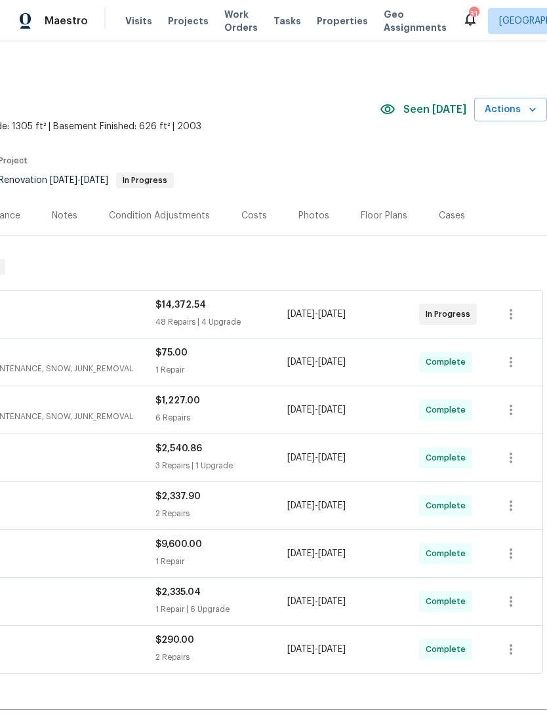
scroll to position [3, 194]
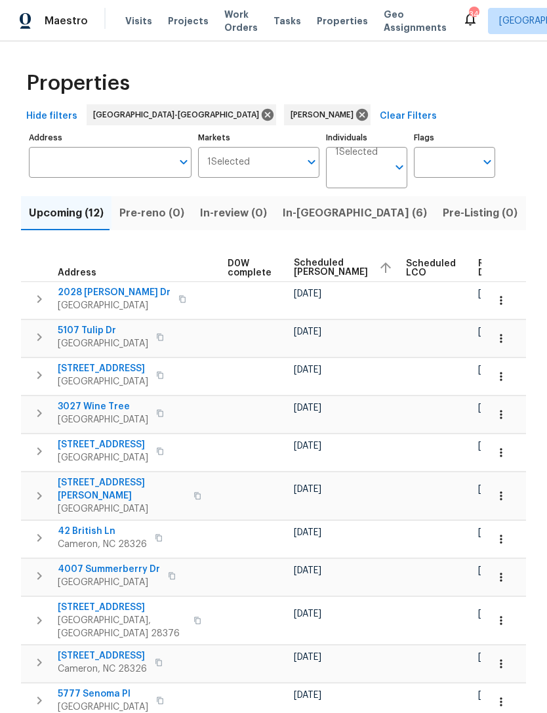
scroll to position [0, 345]
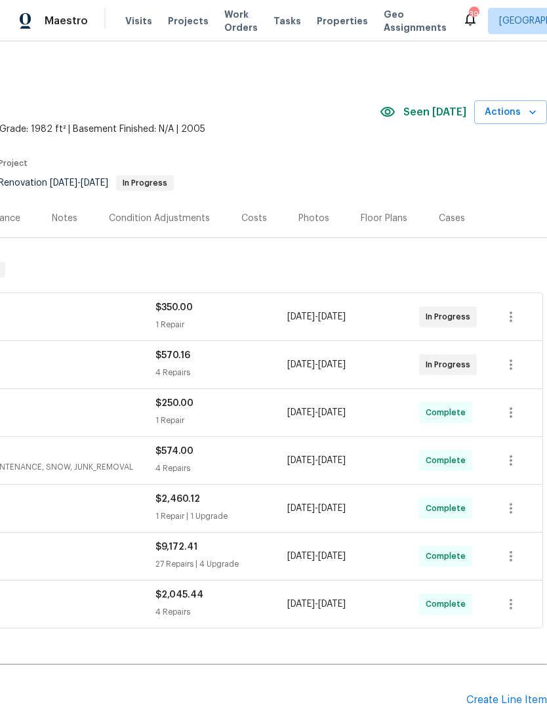
scroll to position [0, 194]
click at [534, 112] on icon "button" at bounding box center [533, 112] width 7 height 4
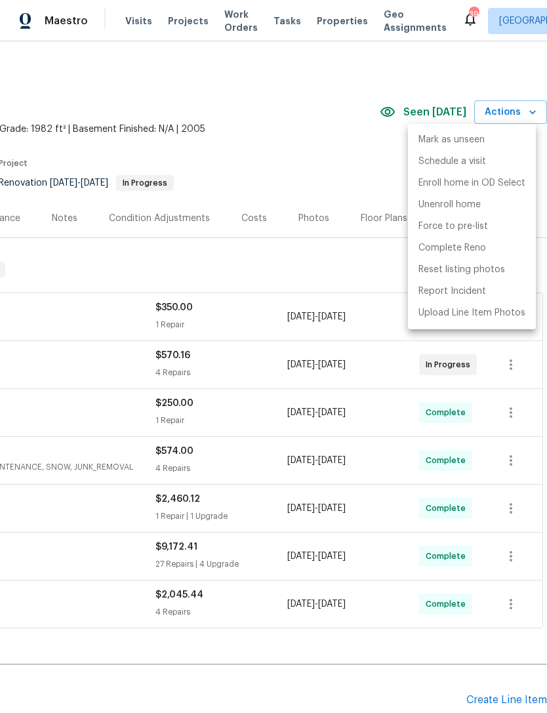
click at [281, 127] on div at bounding box center [273, 356] width 547 height 713
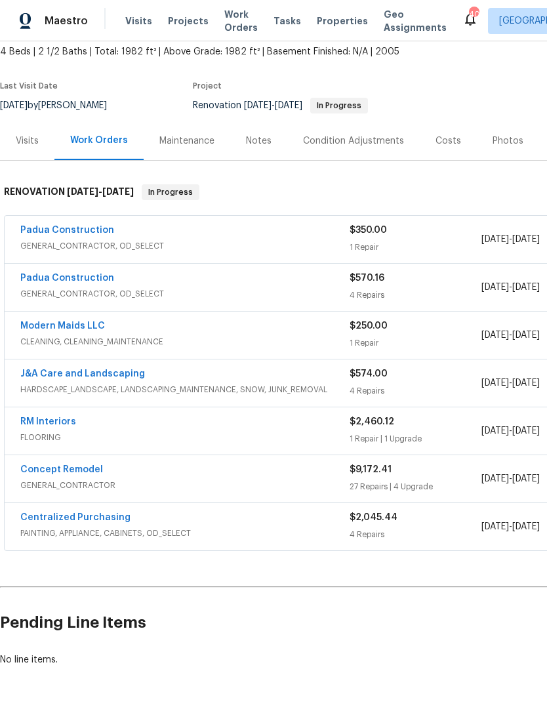
scroll to position [77, 0]
